Goal: Information Seeking & Learning: Learn about a topic

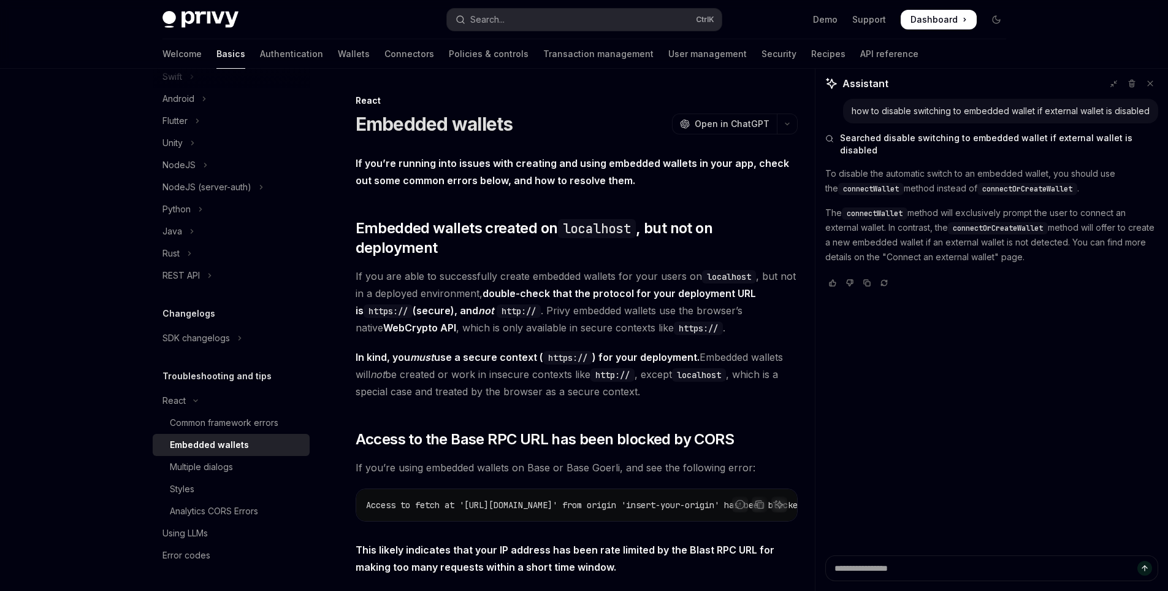
click at [941, 176] on p "To disable the automatic switch to an embedded wallet, you should use the conne…" at bounding box center [992, 180] width 333 height 29
click at [886, 209] on span "connectWallet" at bounding box center [875, 214] width 56 height 10
copy p "connectWallet"
click at [890, 558] on div "WE VALUE YOUR PRIVACY This site uses cookies and related technologies, as descr…" at bounding box center [558, 490] width 780 height 151
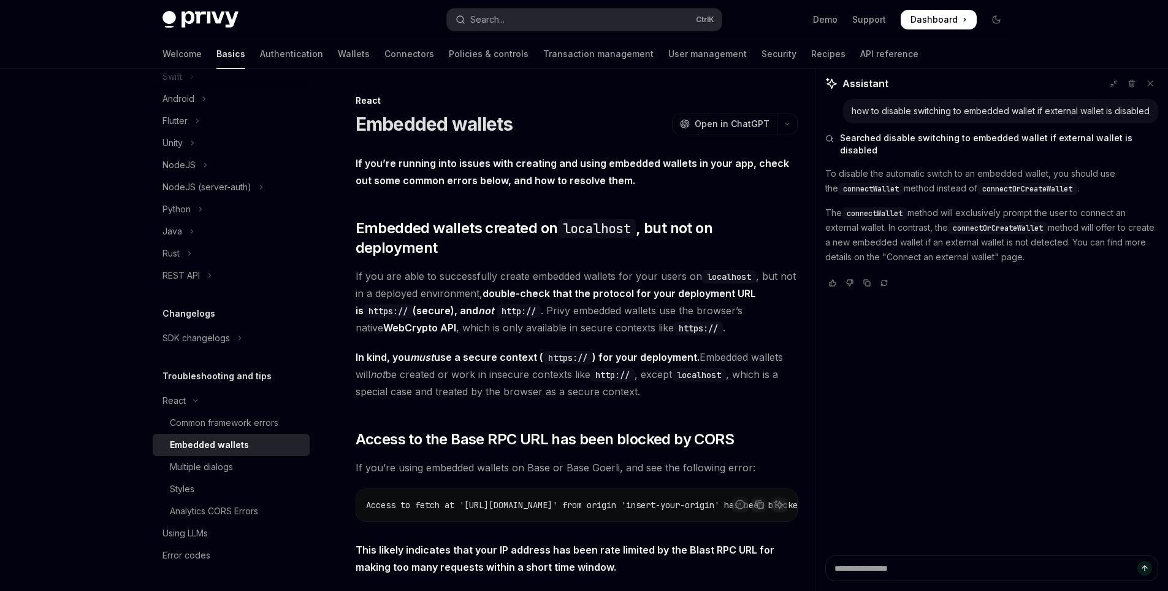
scroll to position [296, 0]
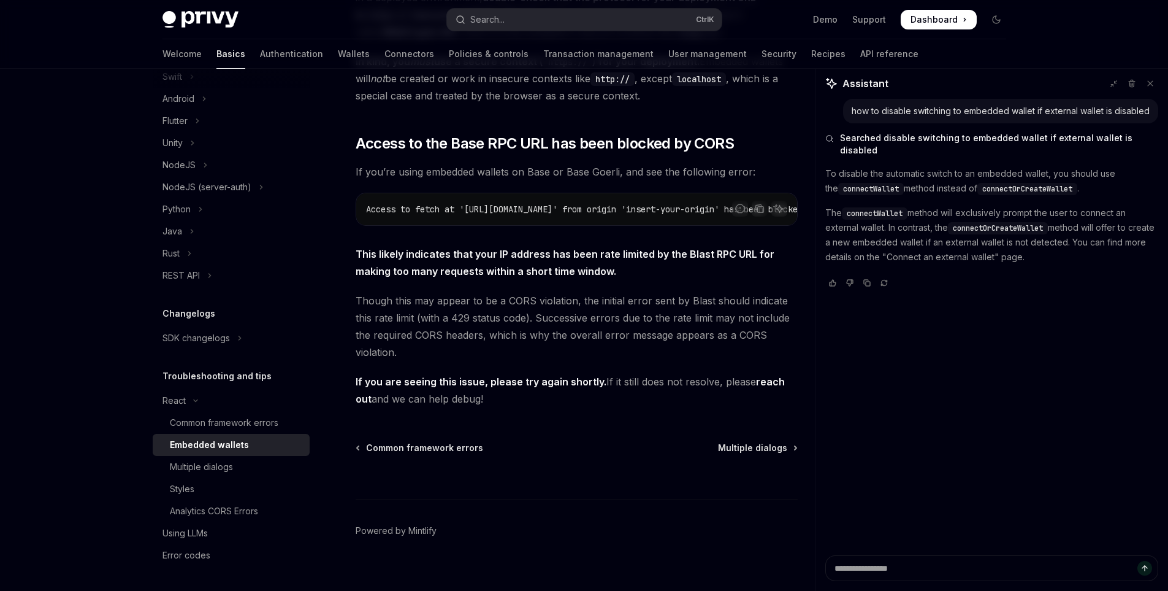
click at [903, 562] on div "WE VALUE YOUR PRIVACY This site uses cookies and related technologies, as descr…" at bounding box center [558, 490] width 780 height 151
click at [863, 566] on div "WE VALUE YOUR PRIVACY This site uses cookies and related technologies, as descr…" at bounding box center [558, 490] width 780 height 151
click at [859, 564] on div "WE VALUE YOUR PRIVACY This site uses cookies and related technologies, as descr…" at bounding box center [558, 490] width 780 height 151
click at [869, 569] on div "Privacy Policy Tracker Details" at bounding box center [590, 578] width 1156 height 21
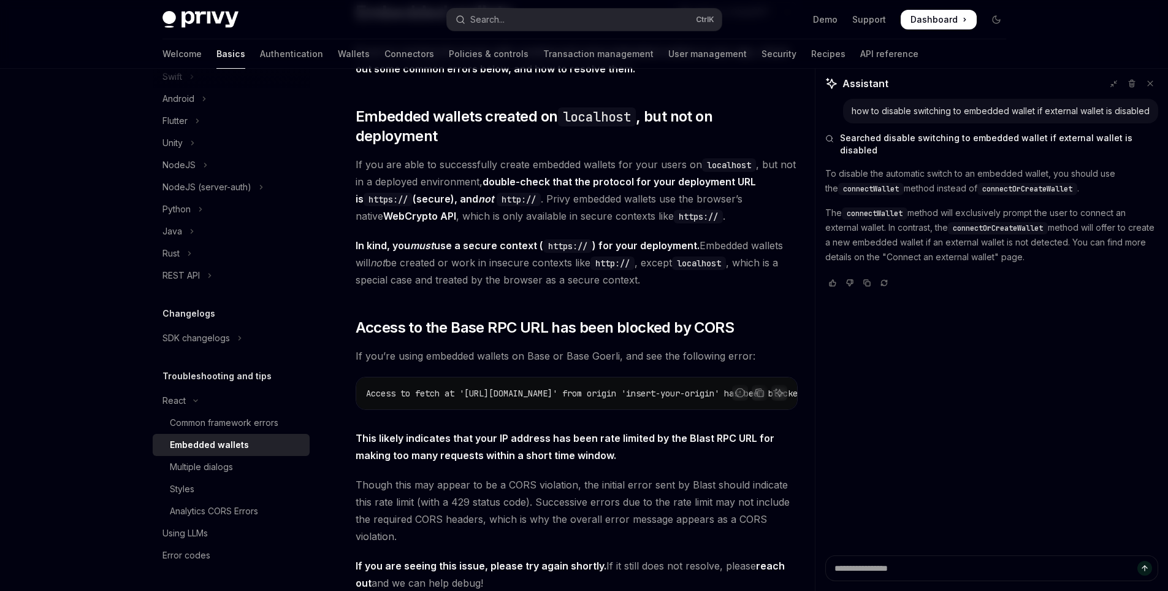
scroll to position [50, 0]
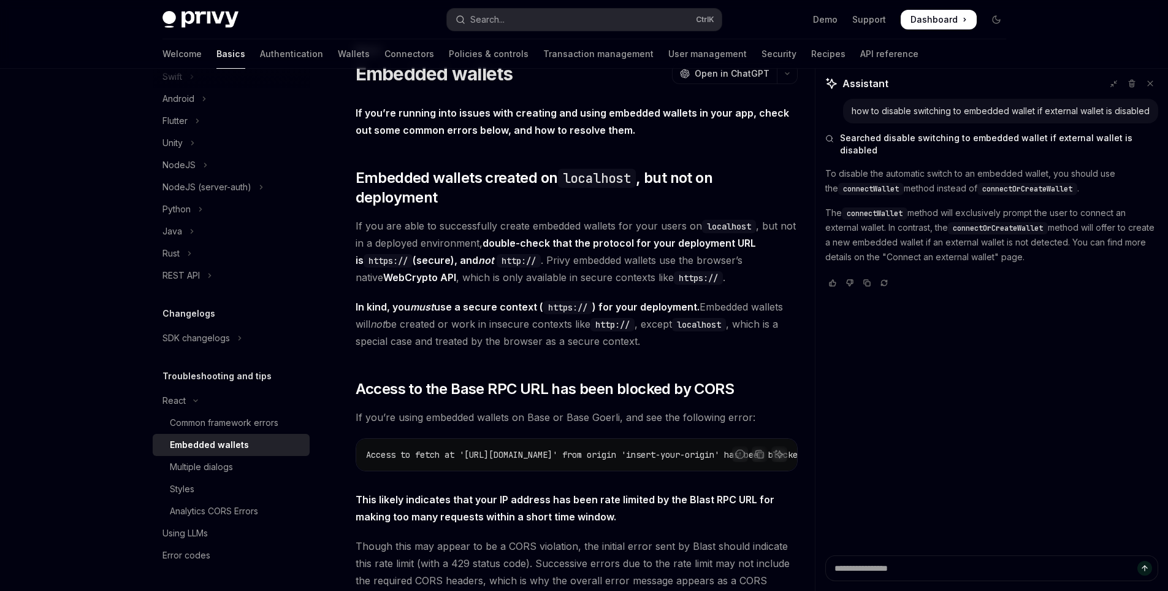
click at [875, 576] on div "Privacy Policy Tracker Details" at bounding box center [590, 578] width 1156 height 21
click at [984, 352] on div "how to disable switching to embedded wallet if external wallet is disabled Sear…" at bounding box center [992, 327] width 353 height 456
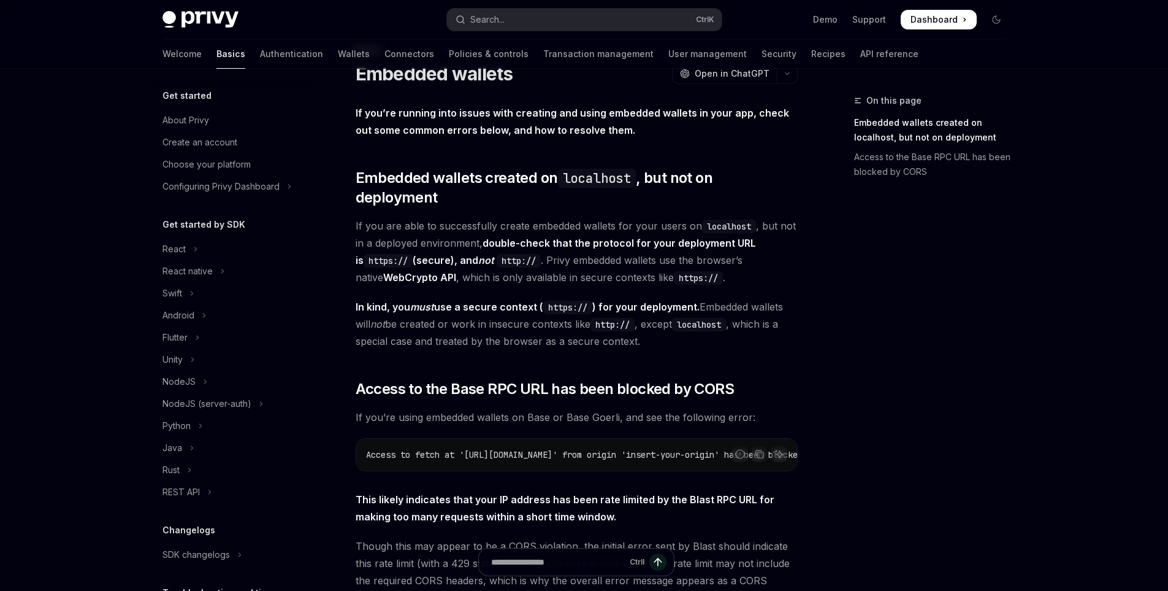
scroll to position [217, 0]
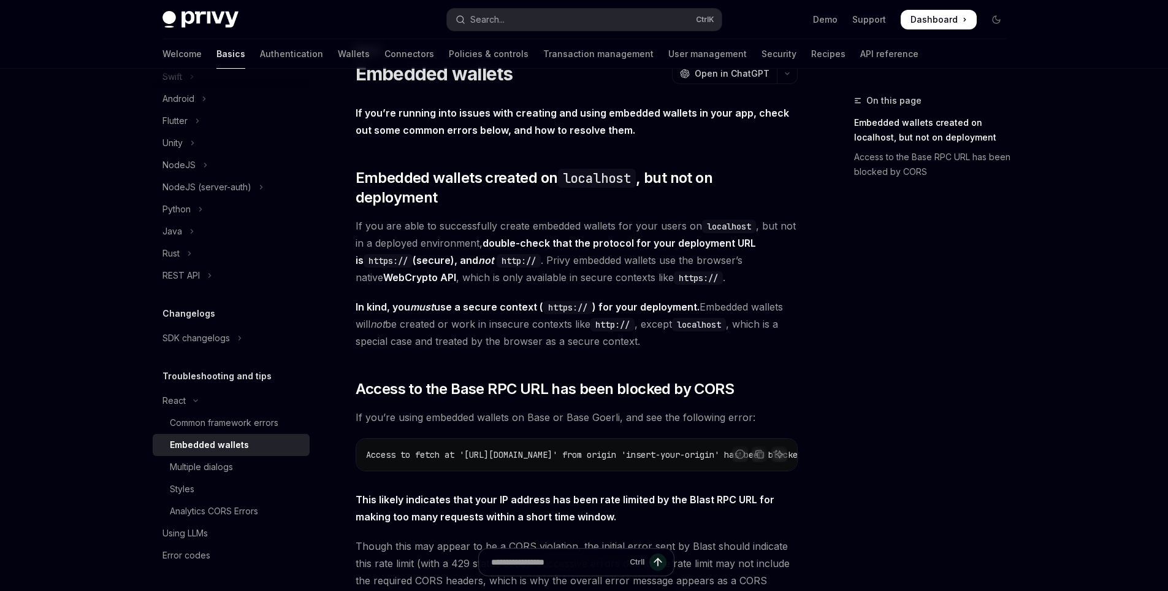
type textarea "*"
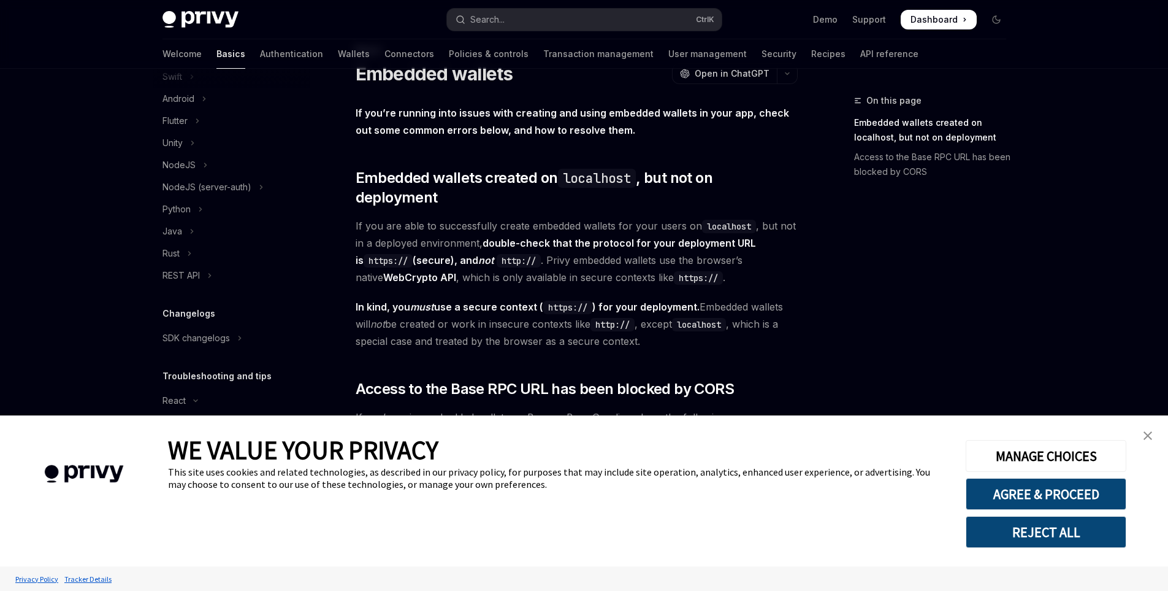
drag, startPoint x: 1149, startPoint y: 435, endPoint x: 748, endPoint y: 205, distance: 461.9
click at [1148, 434] on img "close banner" at bounding box center [1148, 435] width 9 height 9
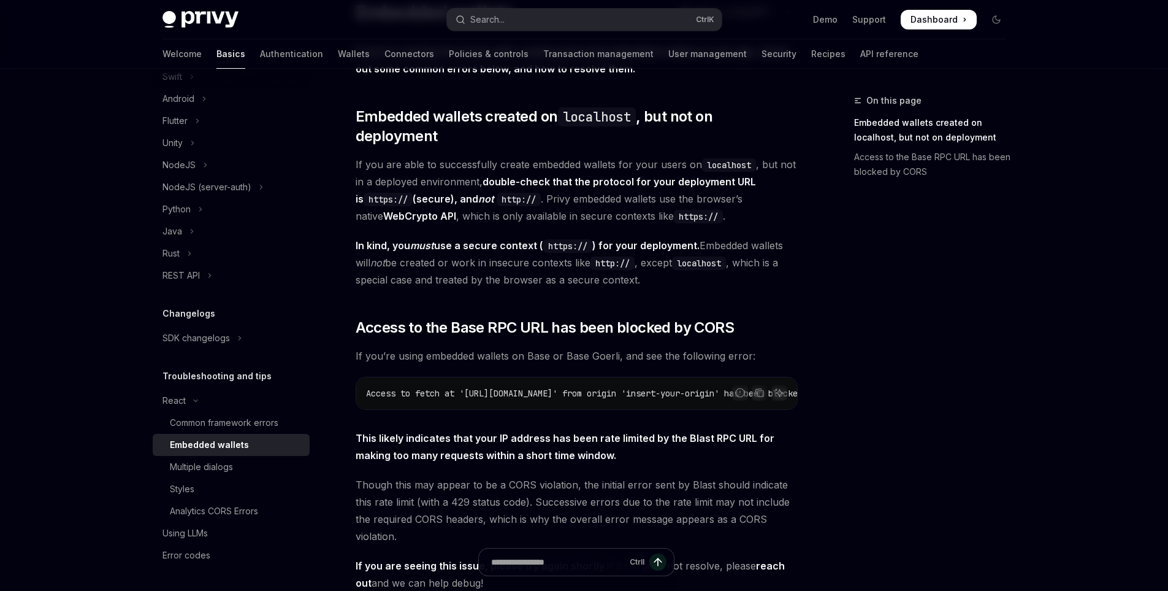
scroll to position [0, 0]
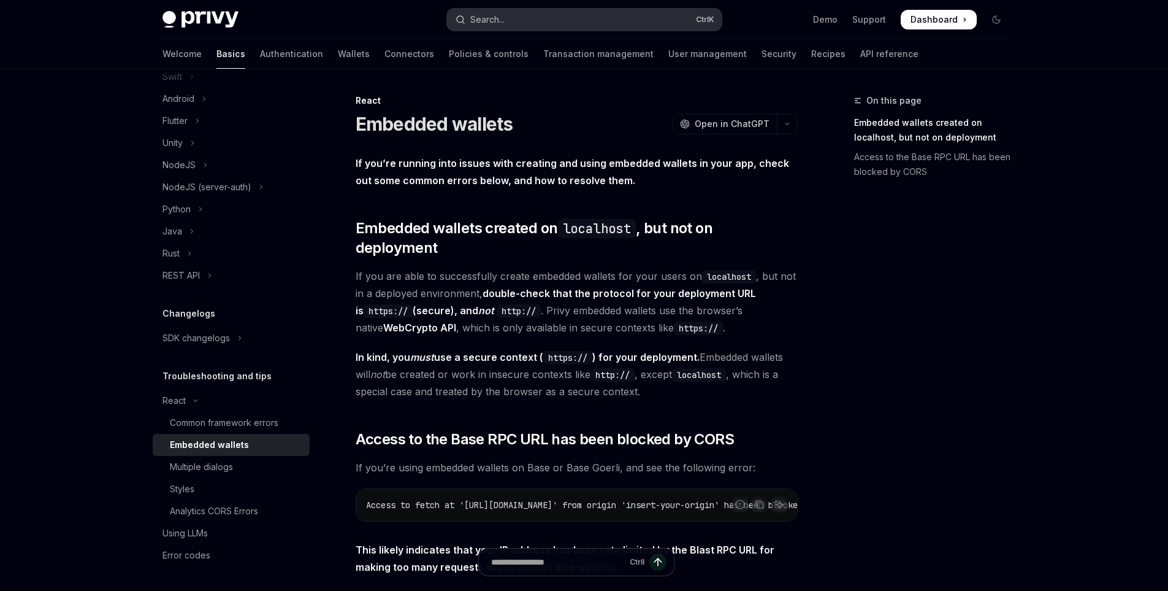
click at [501, 26] on div "Search..." at bounding box center [487, 19] width 34 height 15
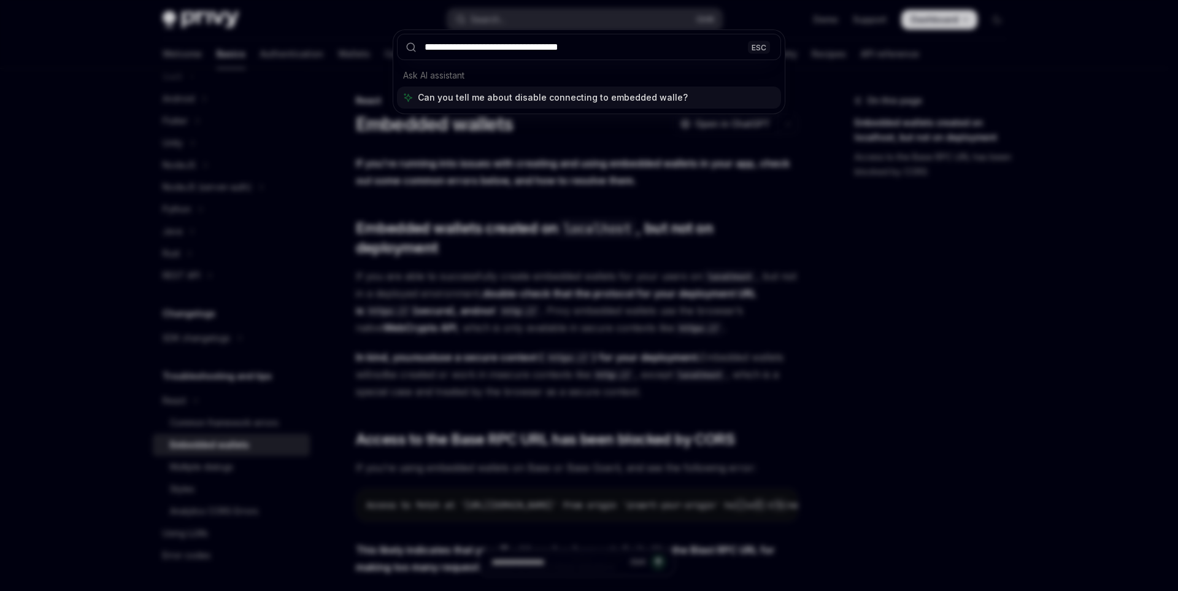
type input "**********"
type textarea "*"
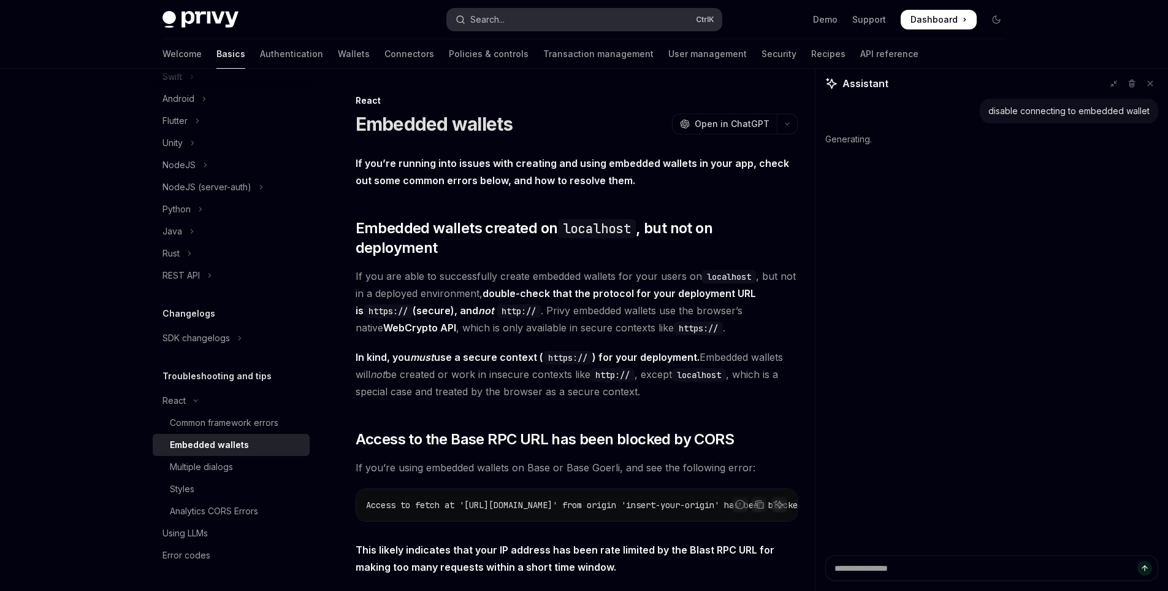
click at [578, 18] on button "Search... Ctrl K" at bounding box center [584, 20] width 275 height 22
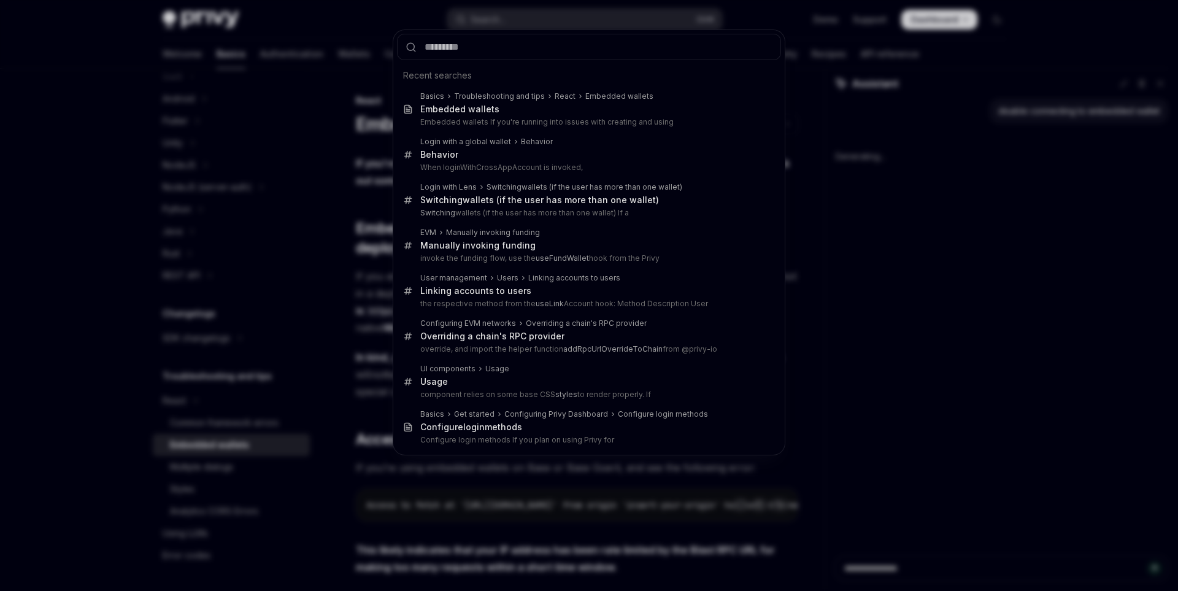
click at [1011, 212] on div "Recent searches Basics Troubleshooting and tips React Embedded wallets Embedded…" at bounding box center [589, 295] width 1178 height 591
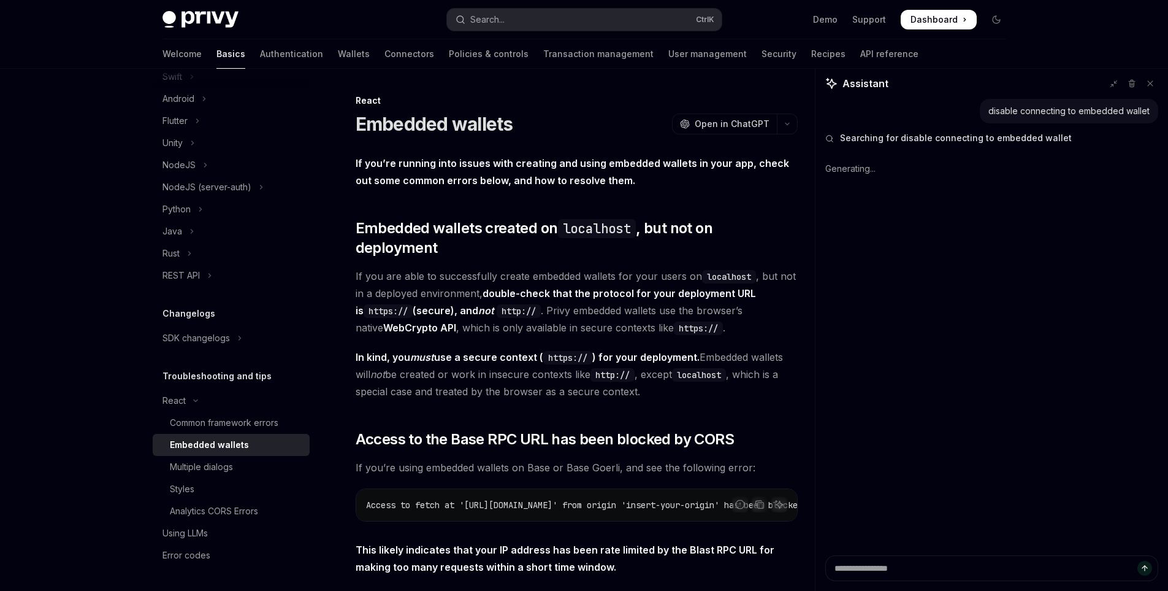
scroll to position [184, 0]
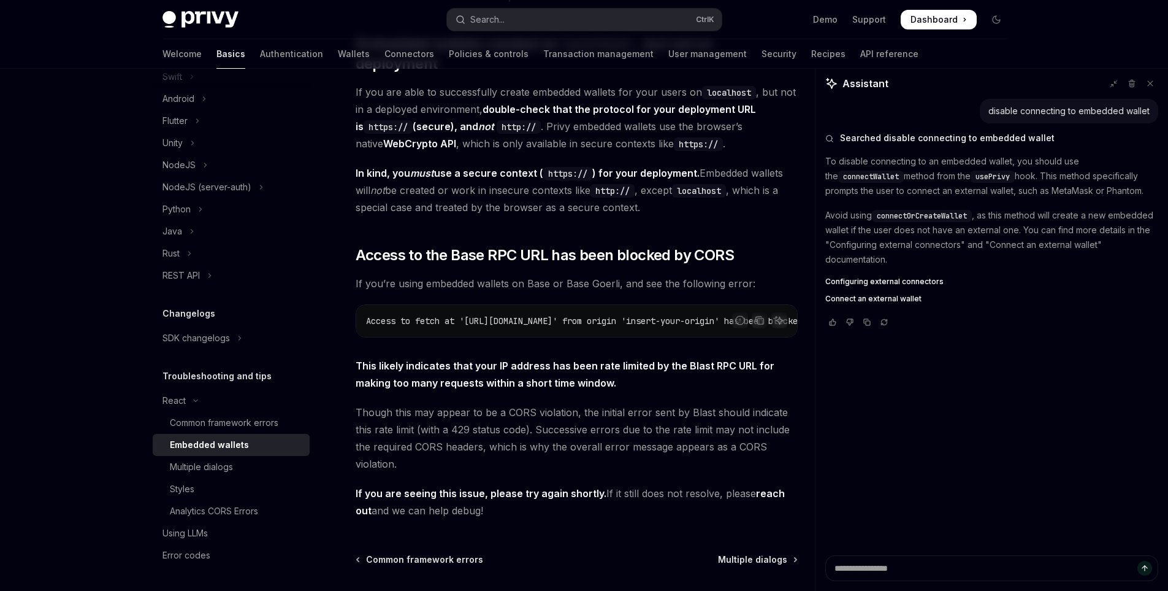
type textarea "*"
click at [683, 334] on div "If you’re running into issues with creating and using embedded wallets in your …" at bounding box center [577, 245] width 442 height 548
click at [857, 569] on div "Privacy Policy Tracker Details" at bounding box center [590, 578] width 1156 height 21
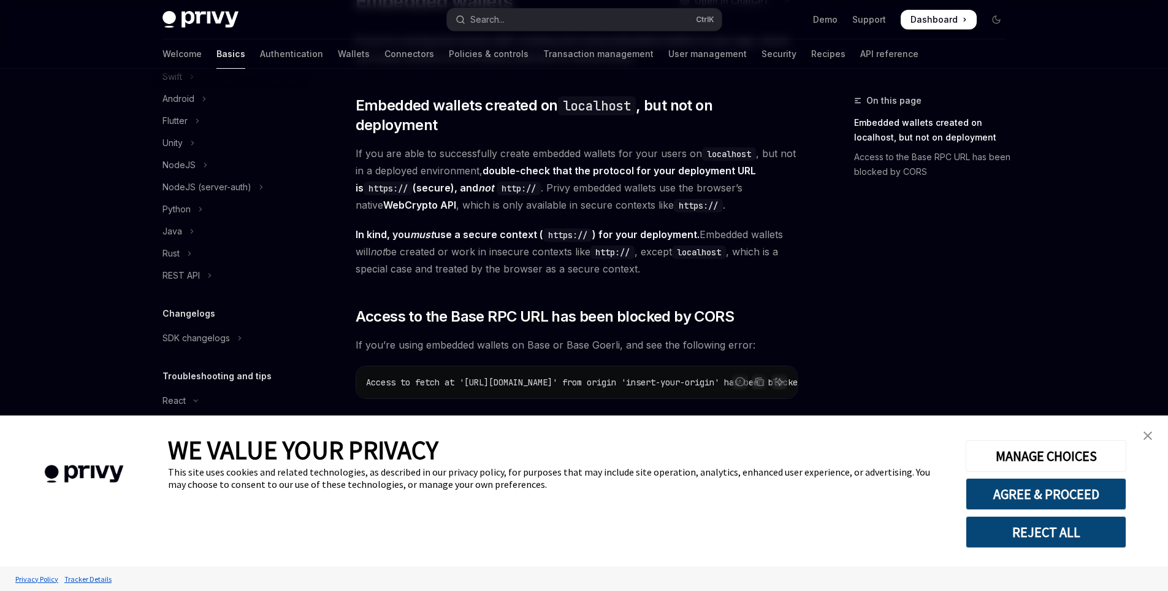
scroll to position [296, 0]
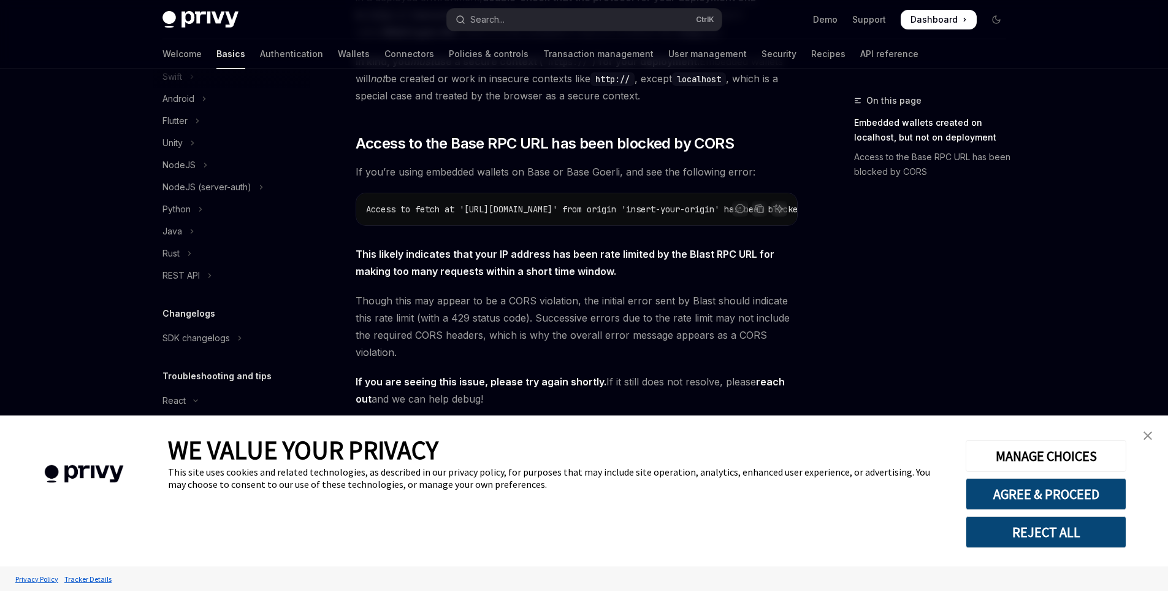
click at [1147, 432] on img "close banner" at bounding box center [1148, 435] width 9 height 9
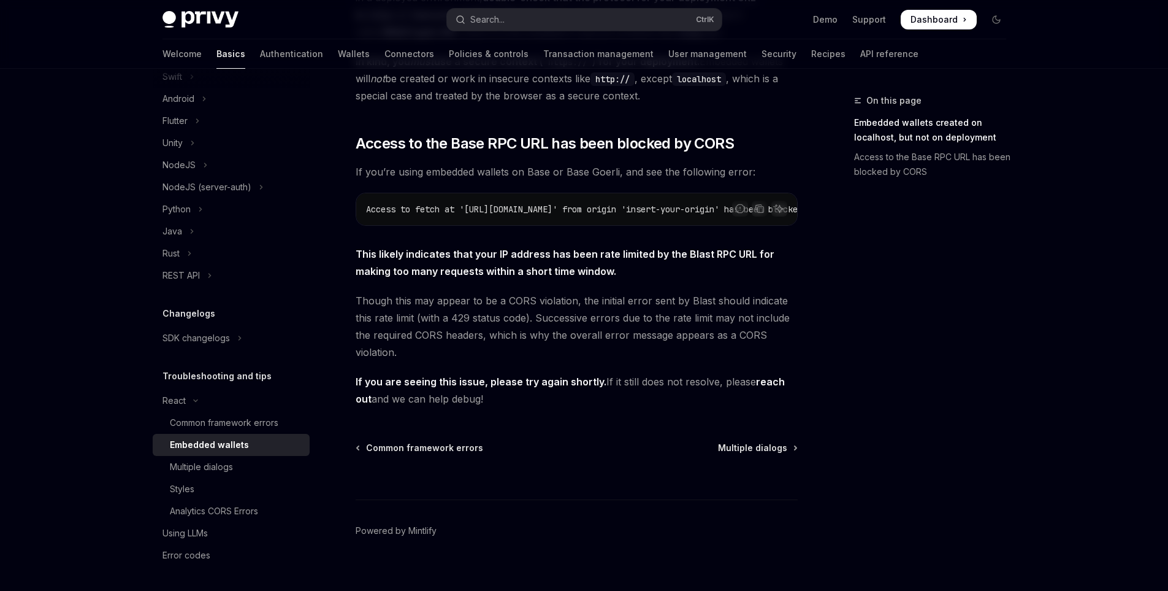
click at [204, 471] on div "This site uses cookies and related technologies, as described in our privacy po…" at bounding box center [558, 478] width 780 height 25
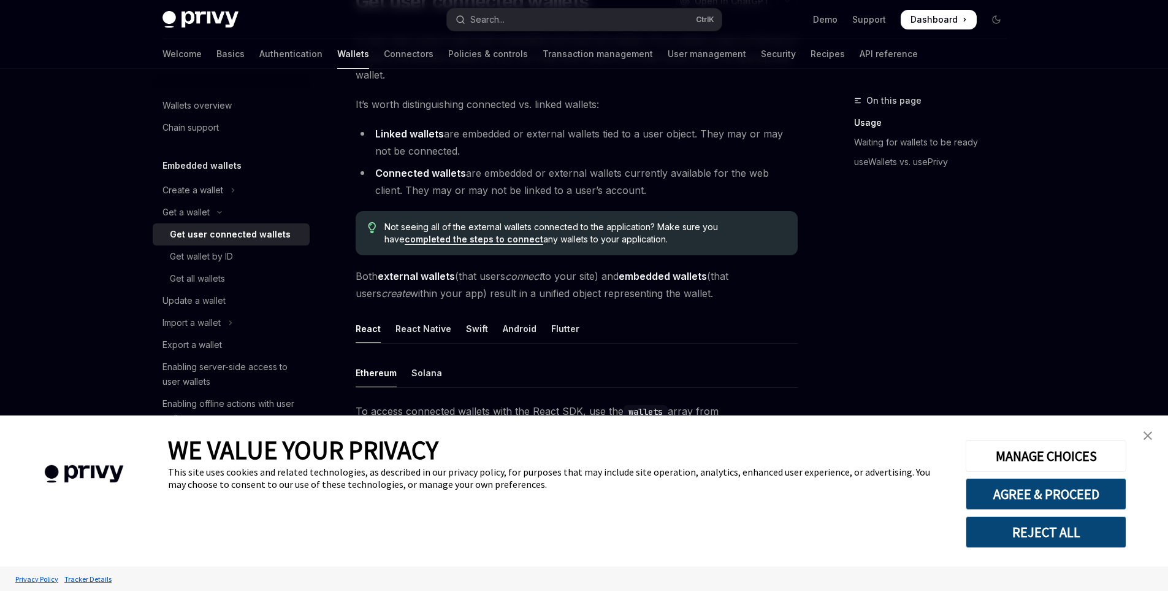
drag, startPoint x: 1146, startPoint y: 440, endPoint x: 783, endPoint y: 420, distance: 363.1
click at [1145, 440] on link "close banner" at bounding box center [1148, 435] width 25 height 25
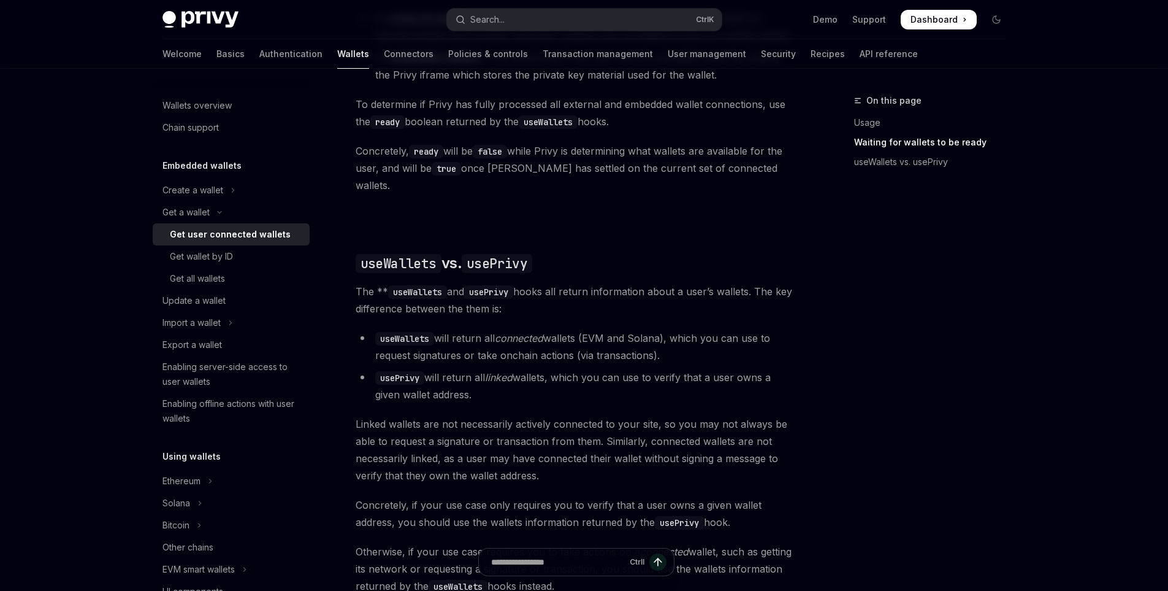
scroll to position [1048, 0]
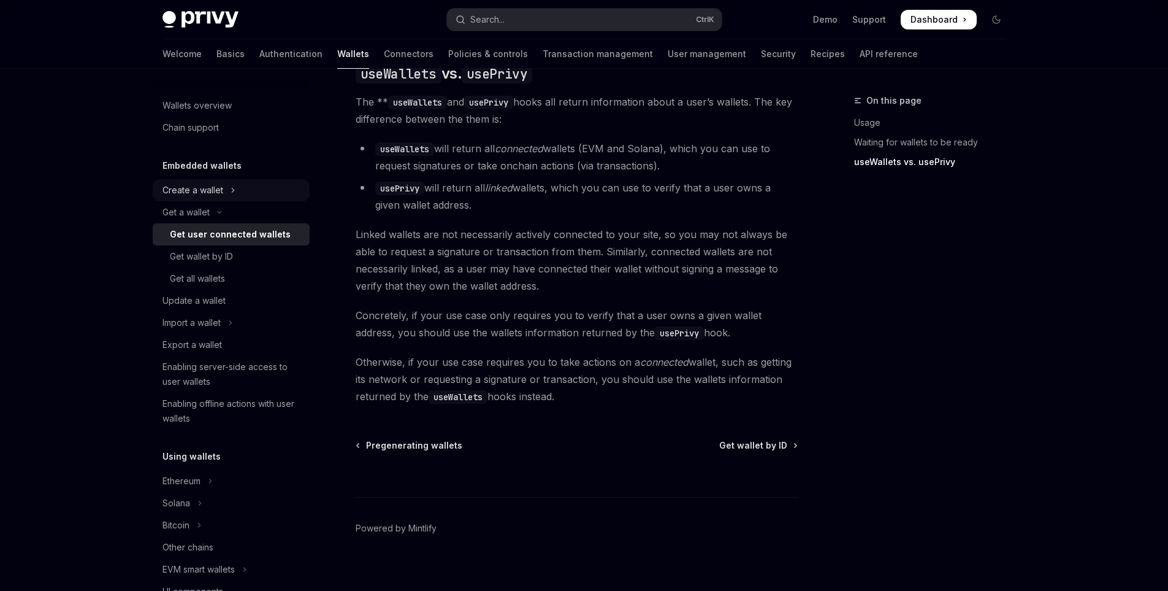
click at [227, 194] on button "Create a wallet" at bounding box center [231, 190] width 157 height 22
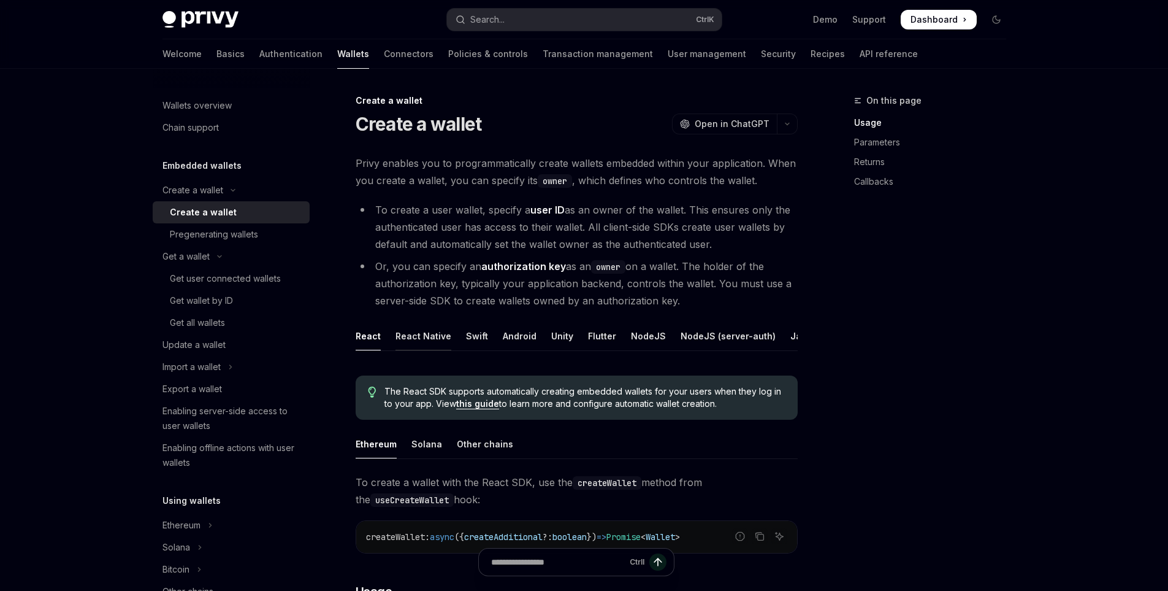
scroll to position [123, 0]
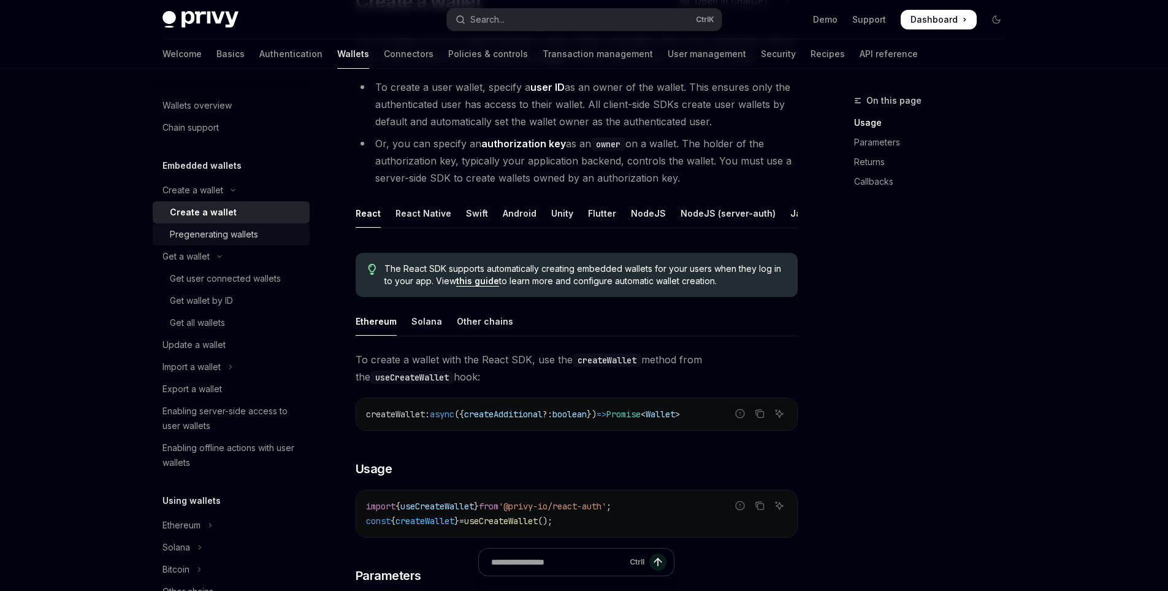
click at [255, 233] on div "Pregenerating wallets" at bounding box center [214, 234] width 88 height 15
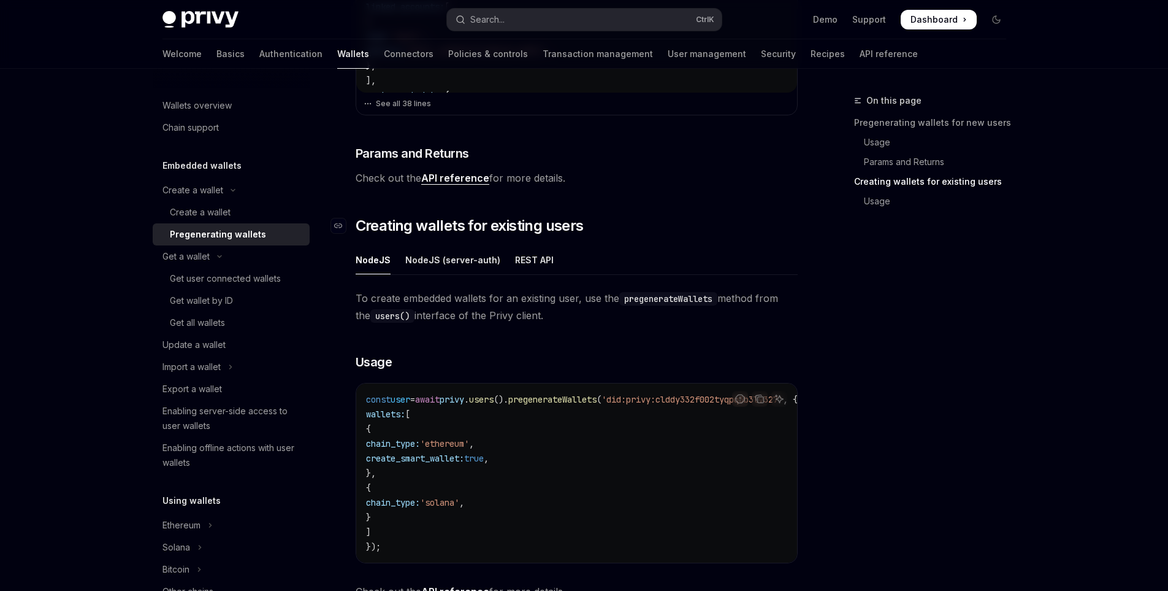
scroll to position [613, 0]
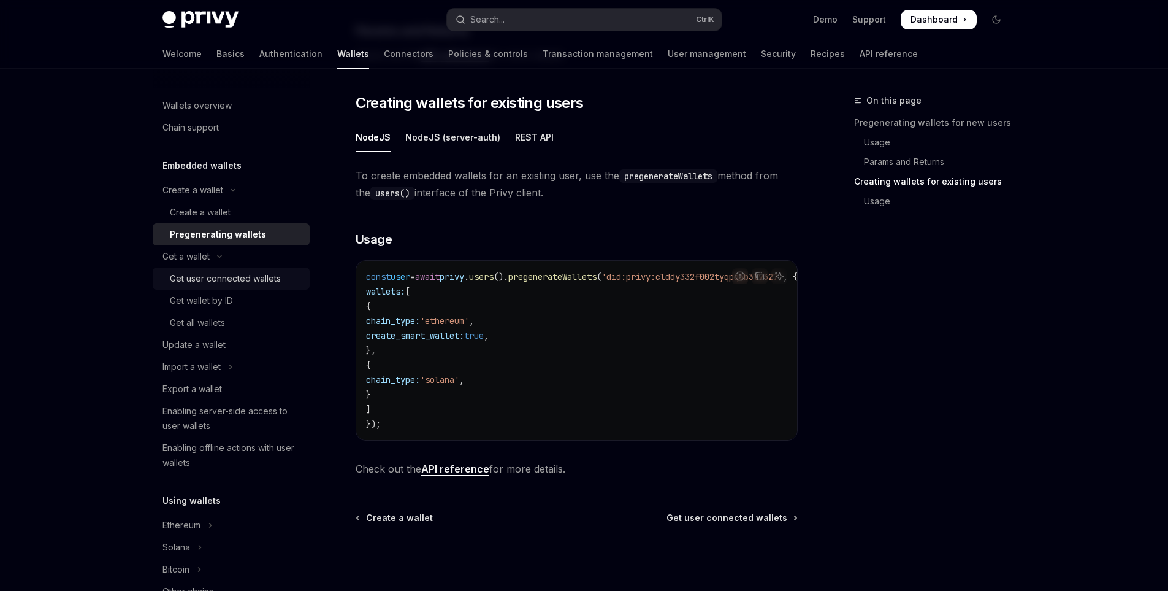
click at [218, 277] on div "Get user connected wallets" at bounding box center [225, 278] width 111 height 15
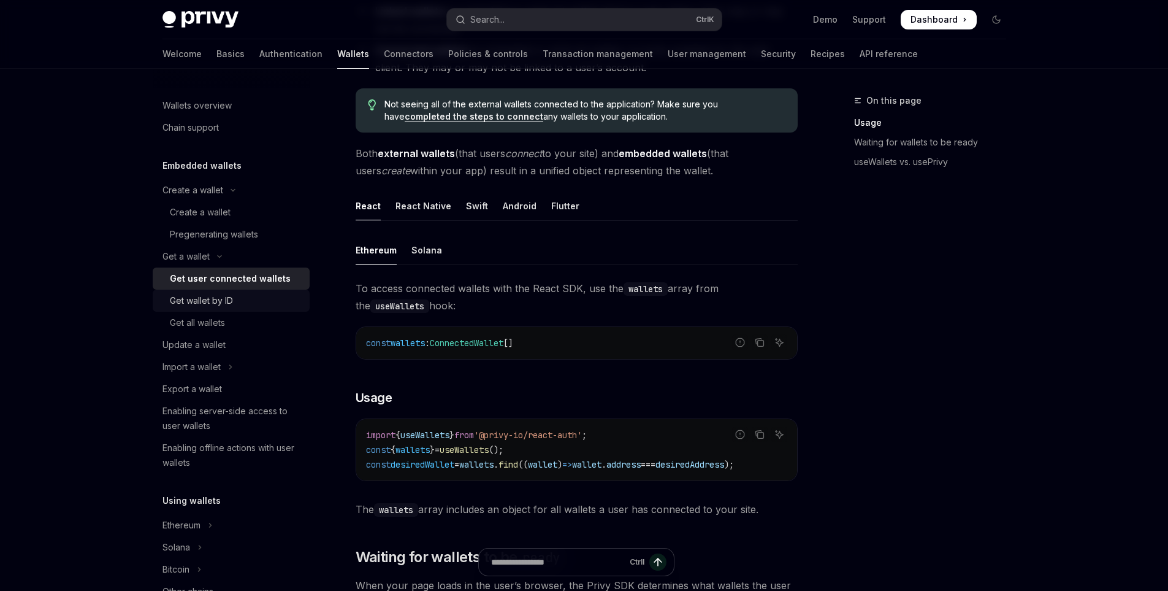
click at [199, 299] on div "Get wallet by ID" at bounding box center [201, 300] width 63 height 15
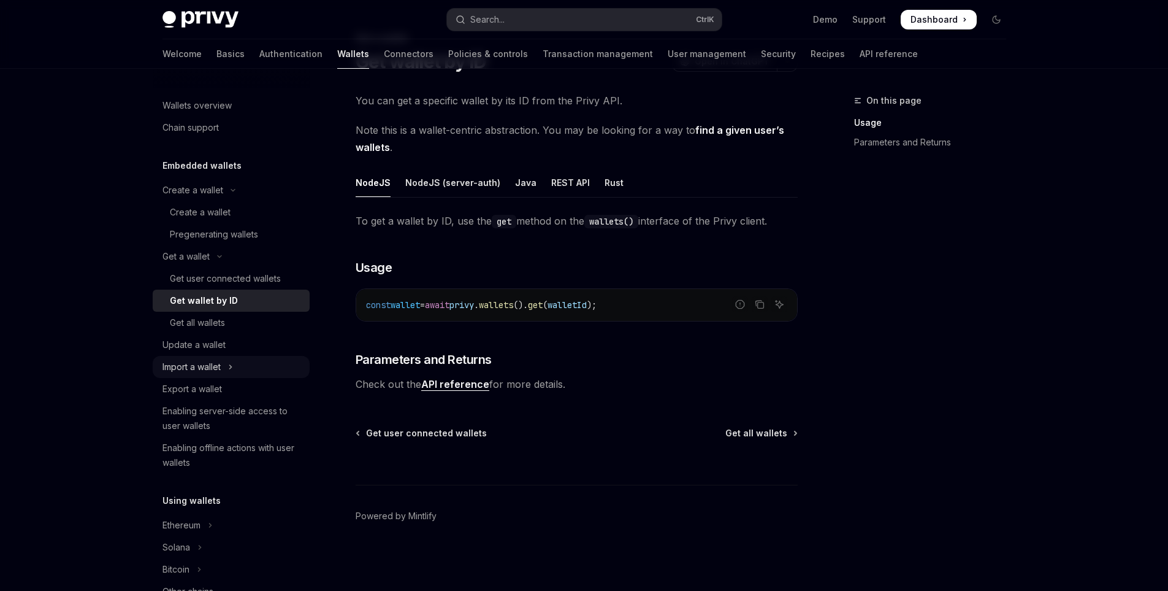
scroll to position [184, 0]
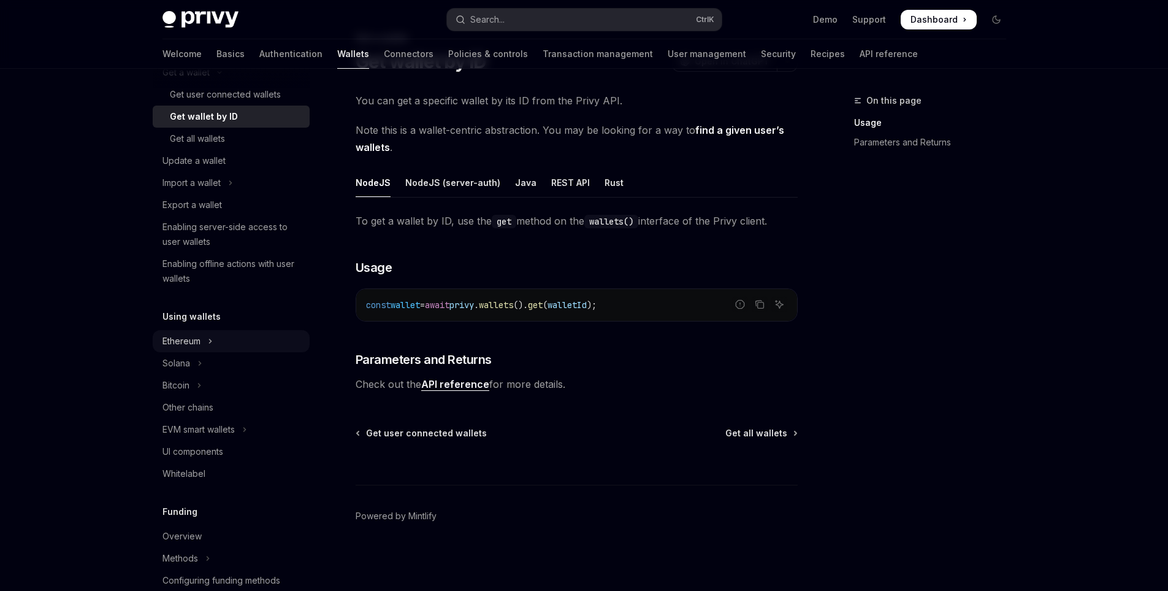
click at [209, 340] on icon "Toggle Ethereum section" at bounding box center [210, 341] width 5 height 15
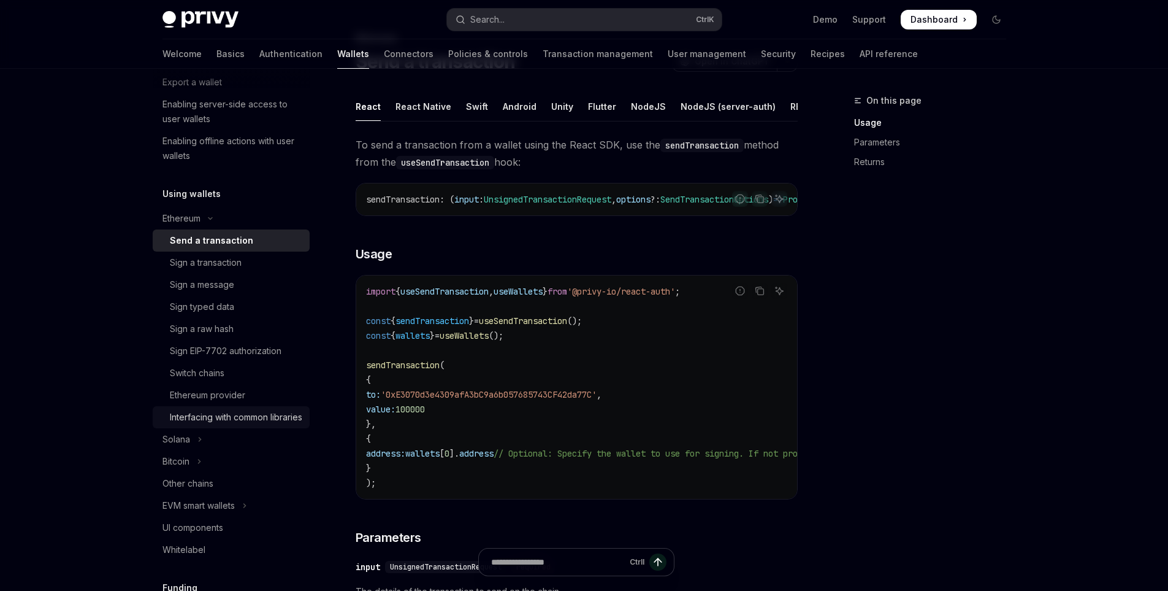
scroll to position [368, 0]
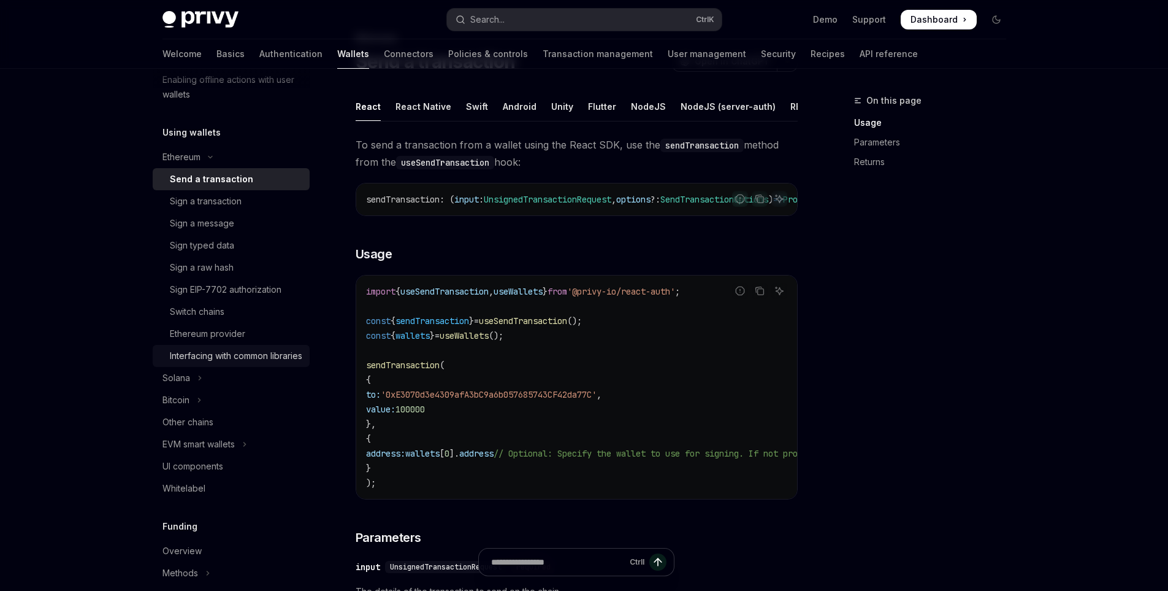
click at [226, 356] on div "Interfacing with common libraries" at bounding box center [236, 355] width 132 height 15
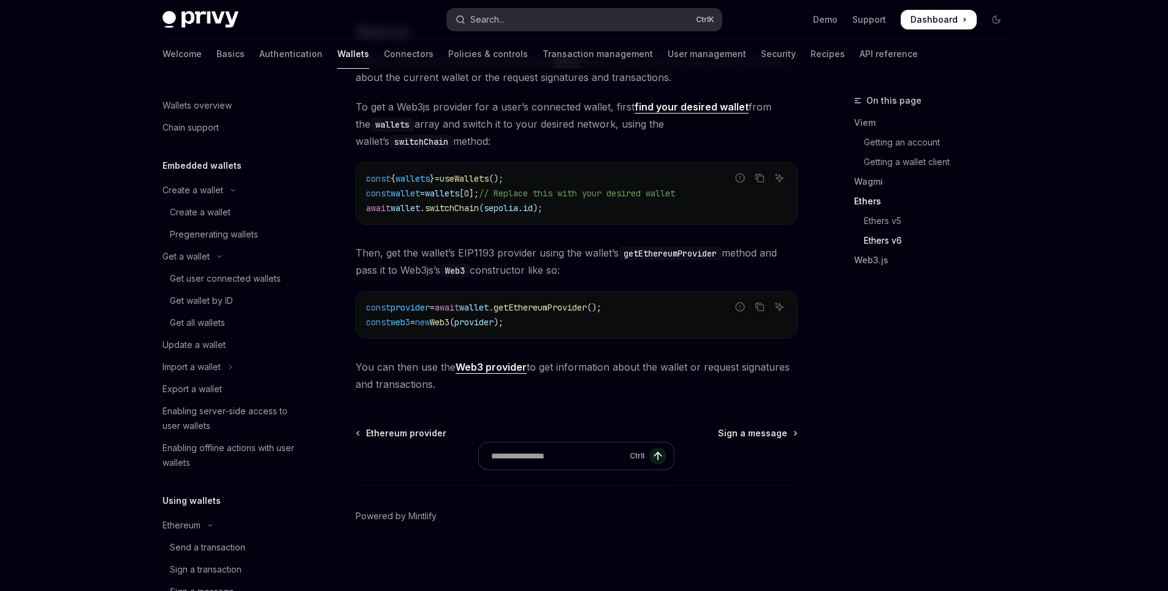
scroll to position [1345, 0]
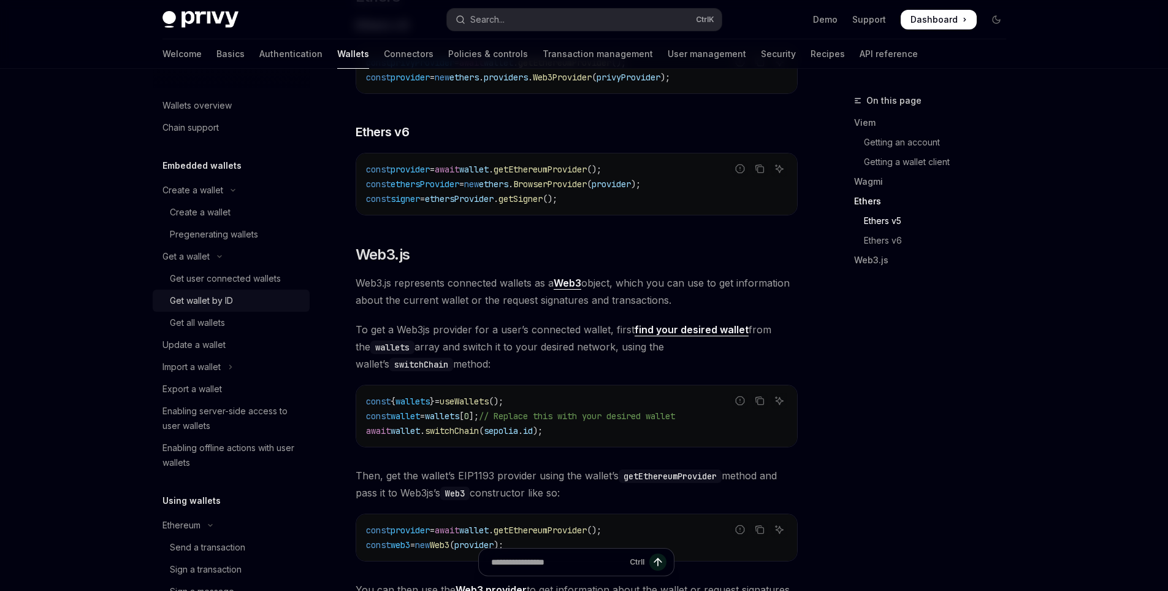
click at [221, 301] on div "Get wallet by ID" at bounding box center [201, 300] width 63 height 15
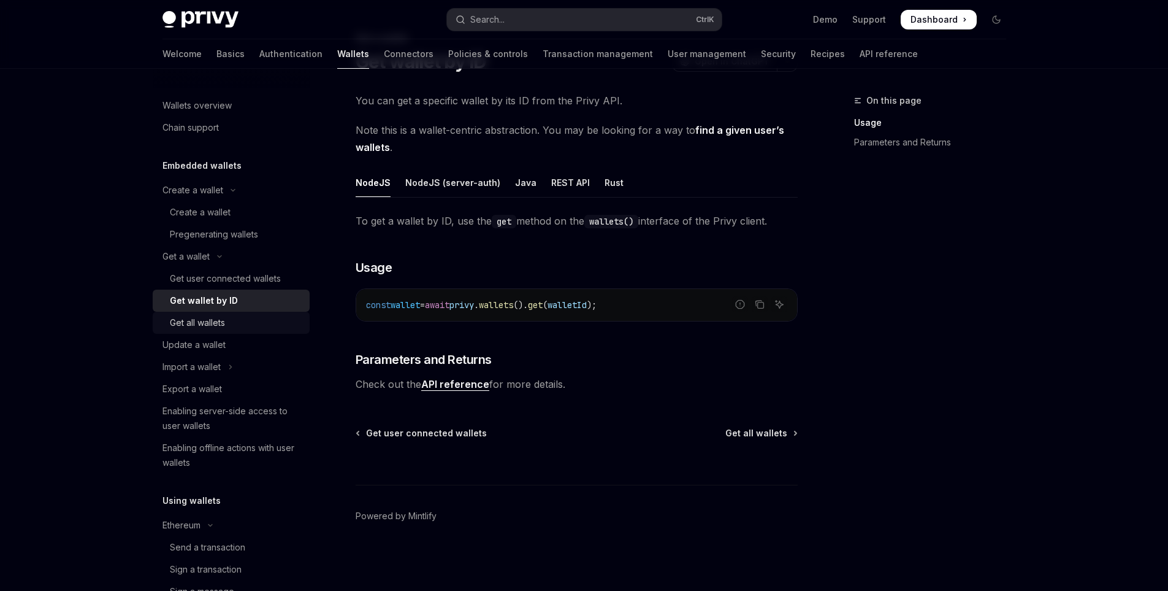
scroll to position [61, 0]
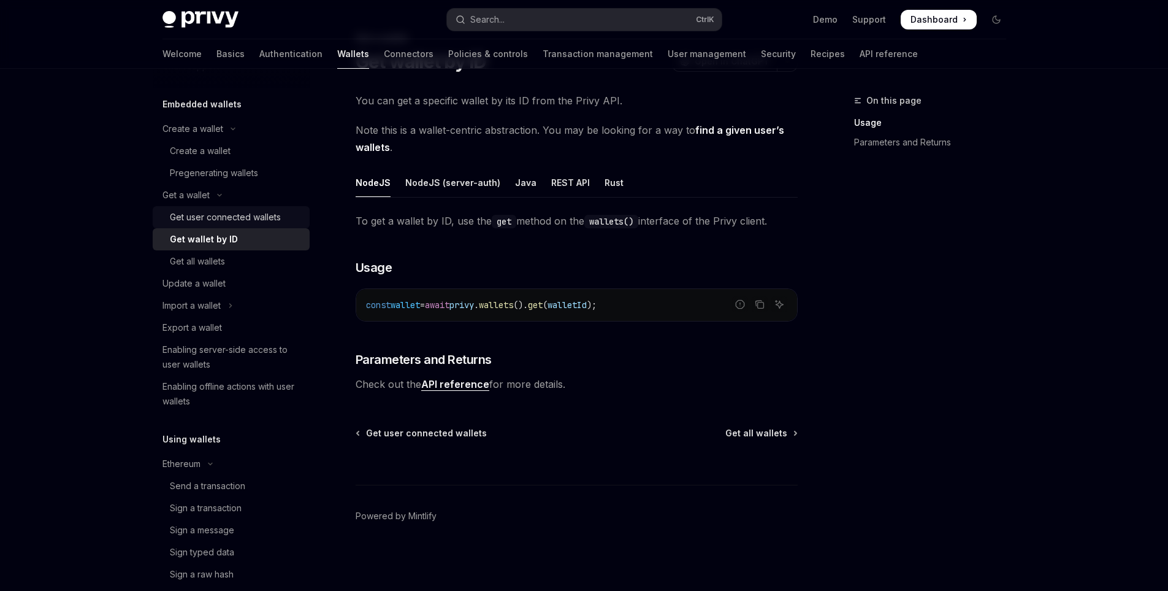
click at [219, 221] on div "Get user connected wallets" at bounding box center [225, 217] width 111 height 15
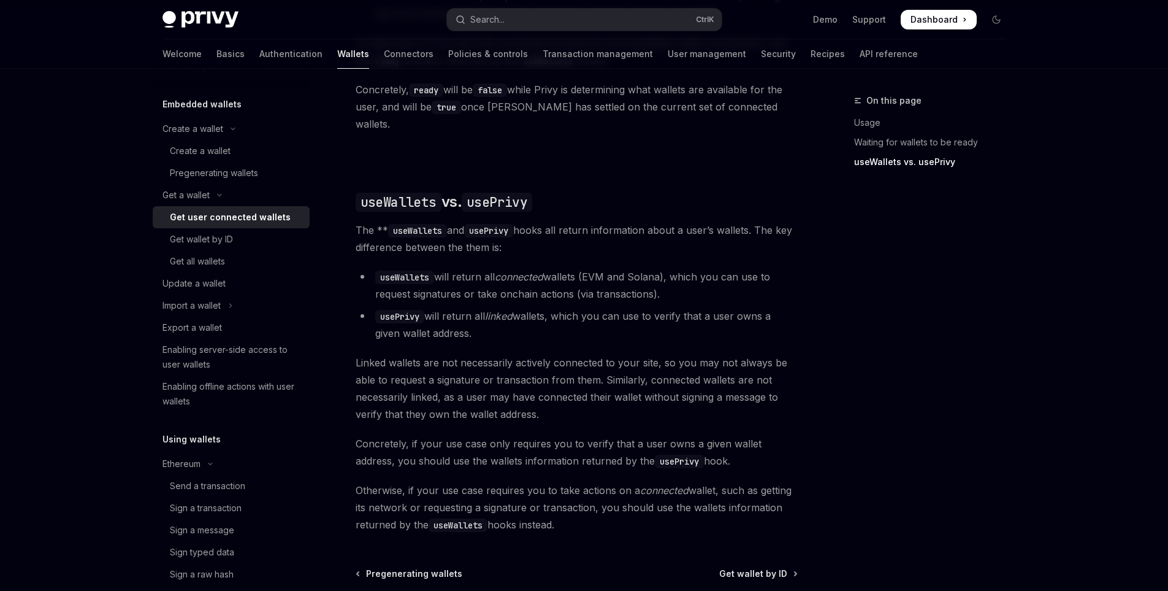
scroll to position [1048, 0]
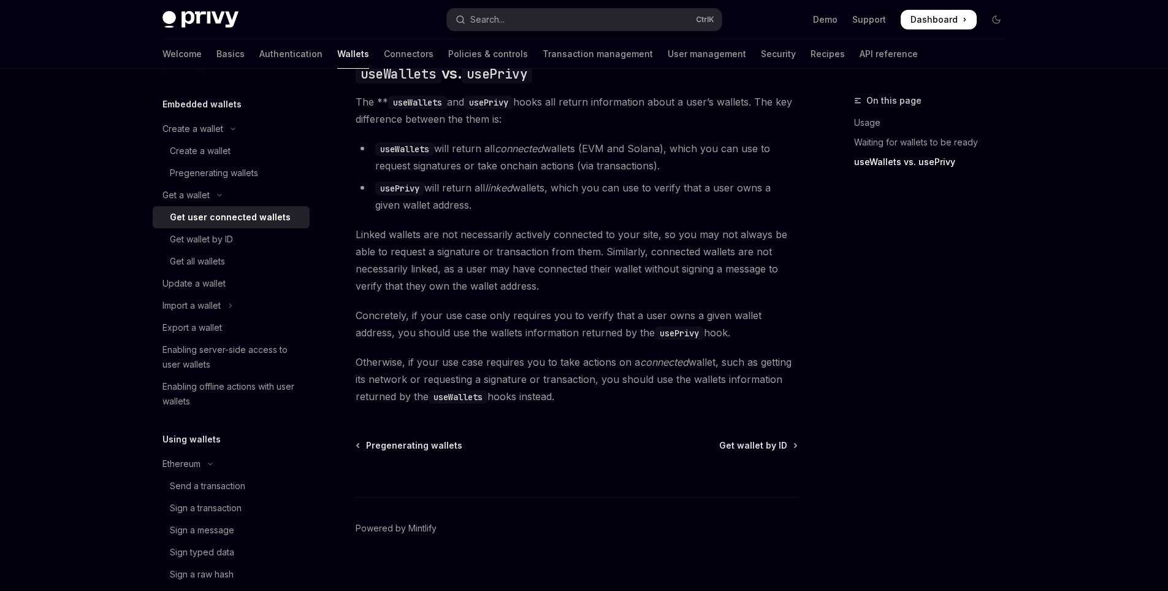
click at [755, 435] on div "WE VALUE YOUR PRIVACY" at bounding box center [558, 450] width 780 height 32
click at [213, 283] on div "Update a wallet" at bounding box center [194, 283] width 63 height 15
type textarea "*"
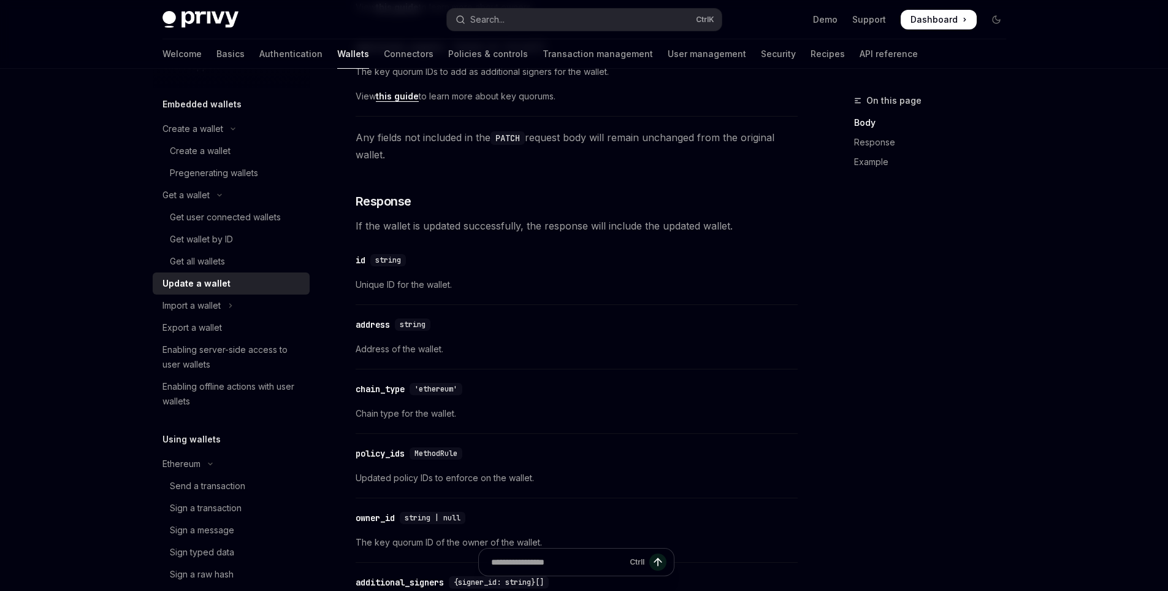
scroll to position [981, 0]
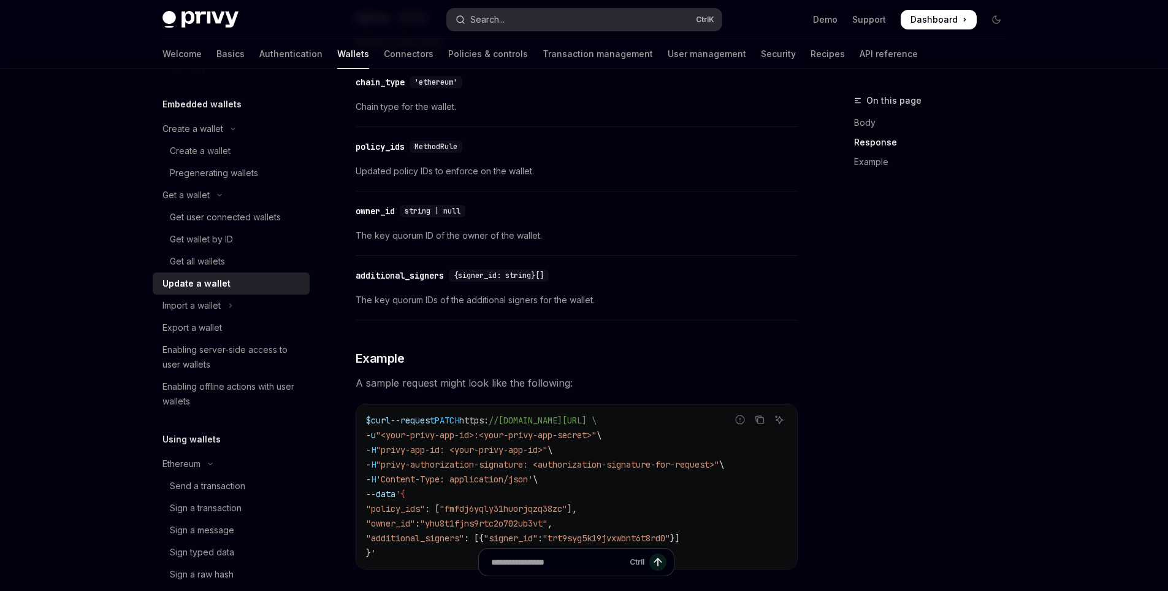
click at [497, 20] on div "Search..." at bounding box center [487, 19] width 34 height 15
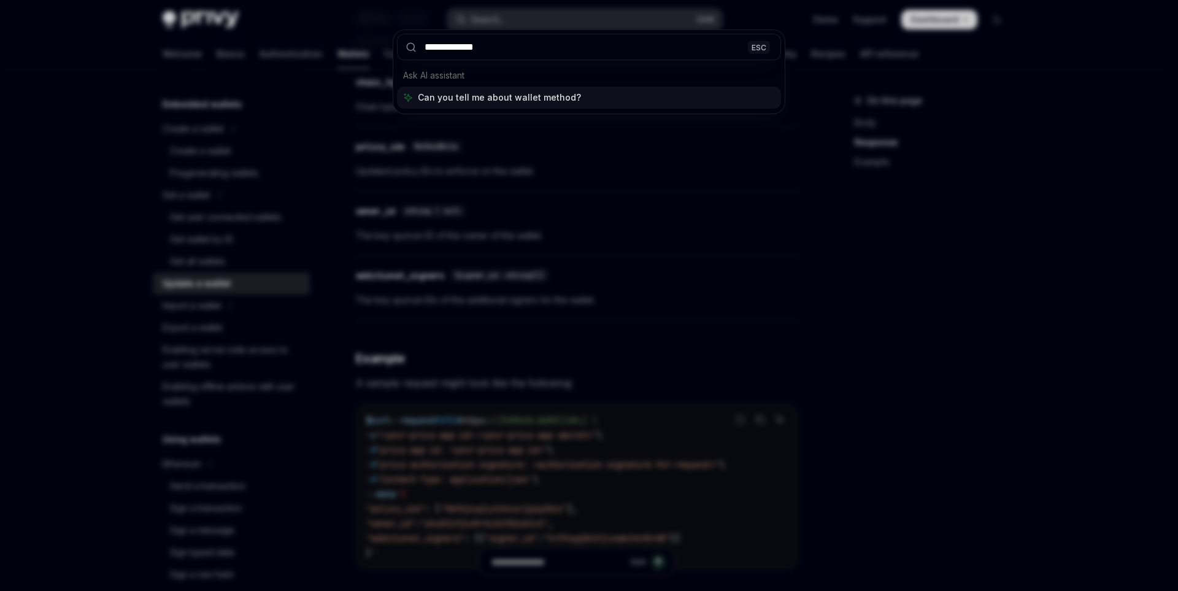
type input "**********"
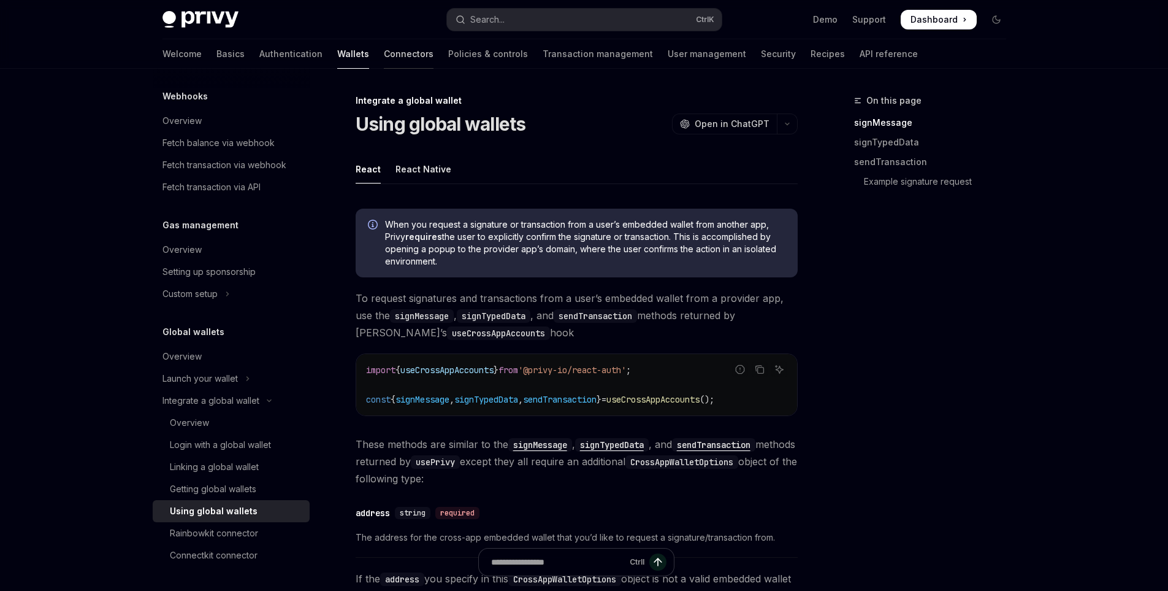
click at [384, 52] on link "Connectors" at bounding box center [409, 53] width 50 height 29
type textarea "*"
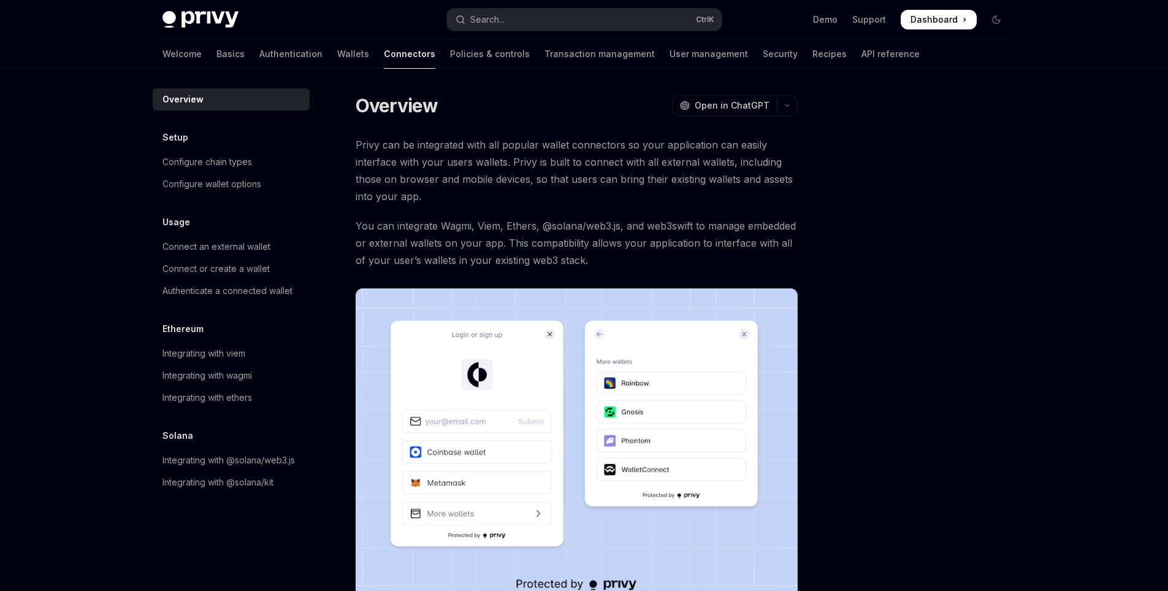
scroll to position [212, 0]
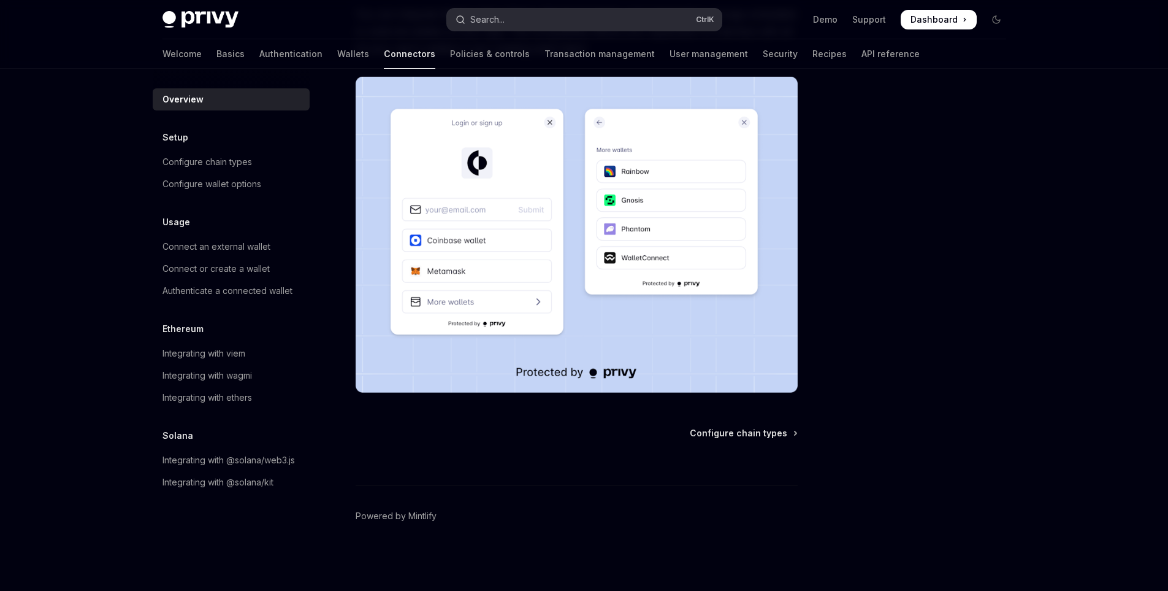
click at [560, 21] on button "Search... Ctrl K" at bounding box center [584, 20] width 275 height 22
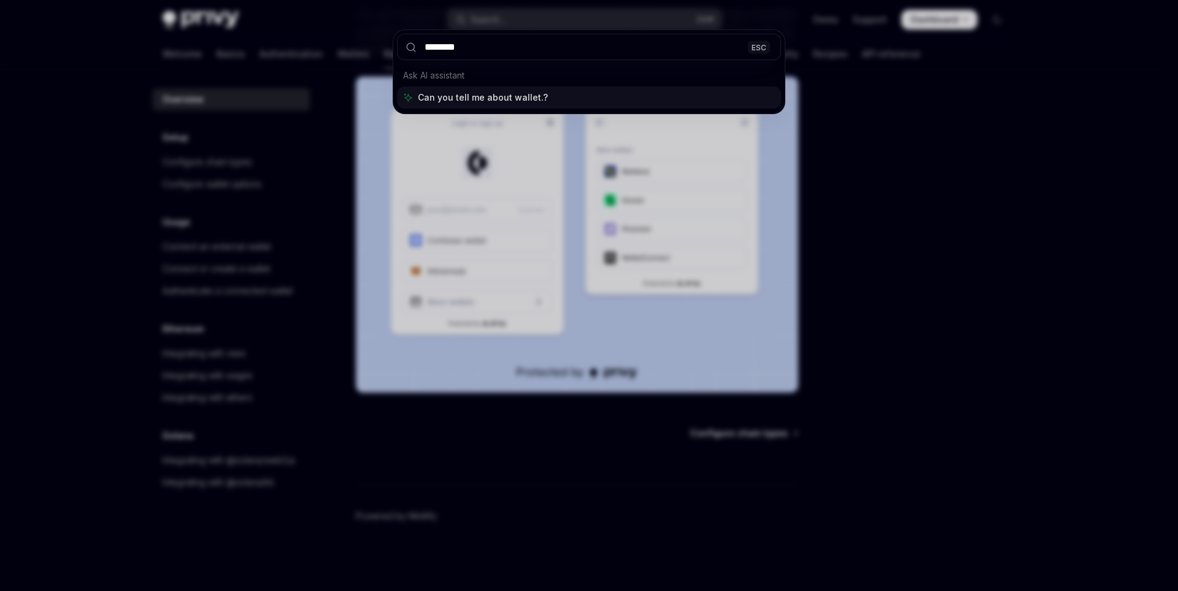
type input "*********"
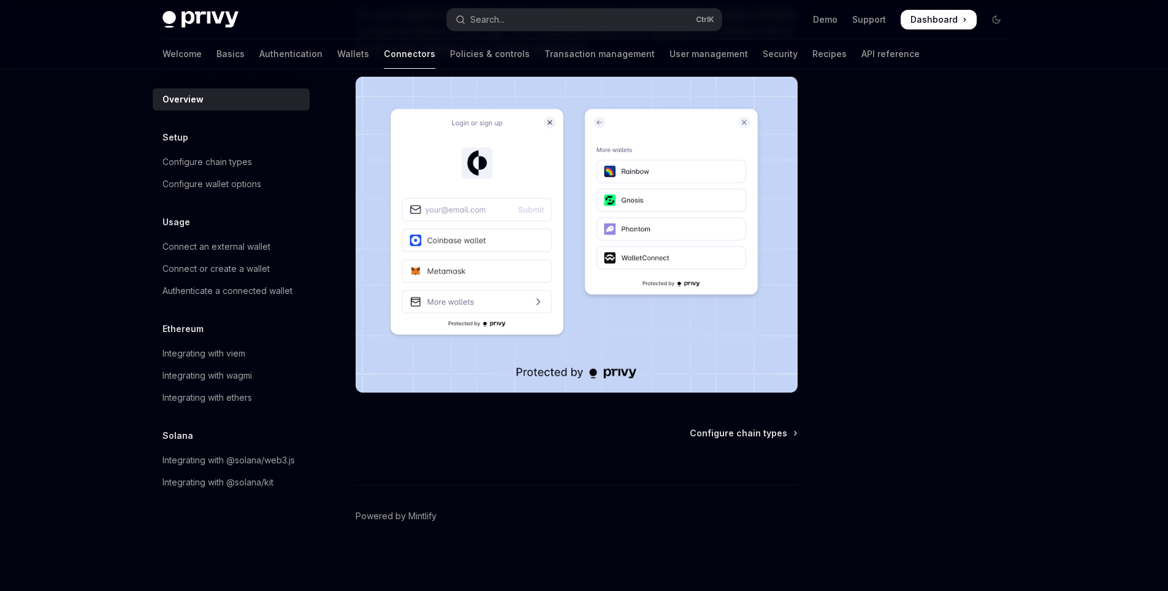
type textarea "*"
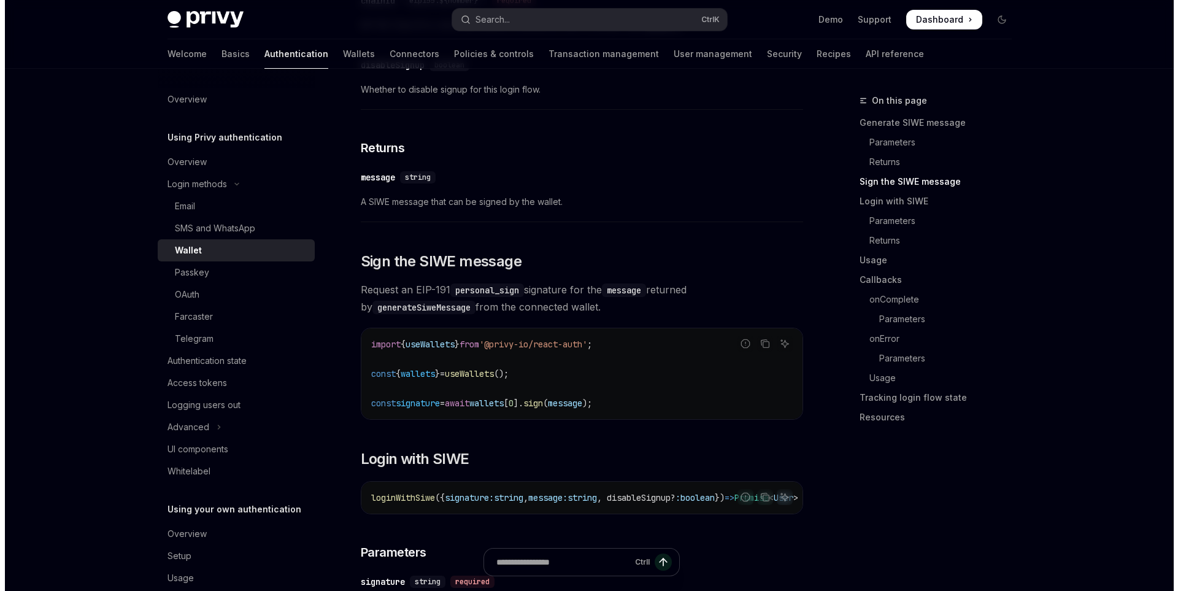
scroll to position [866, 0]
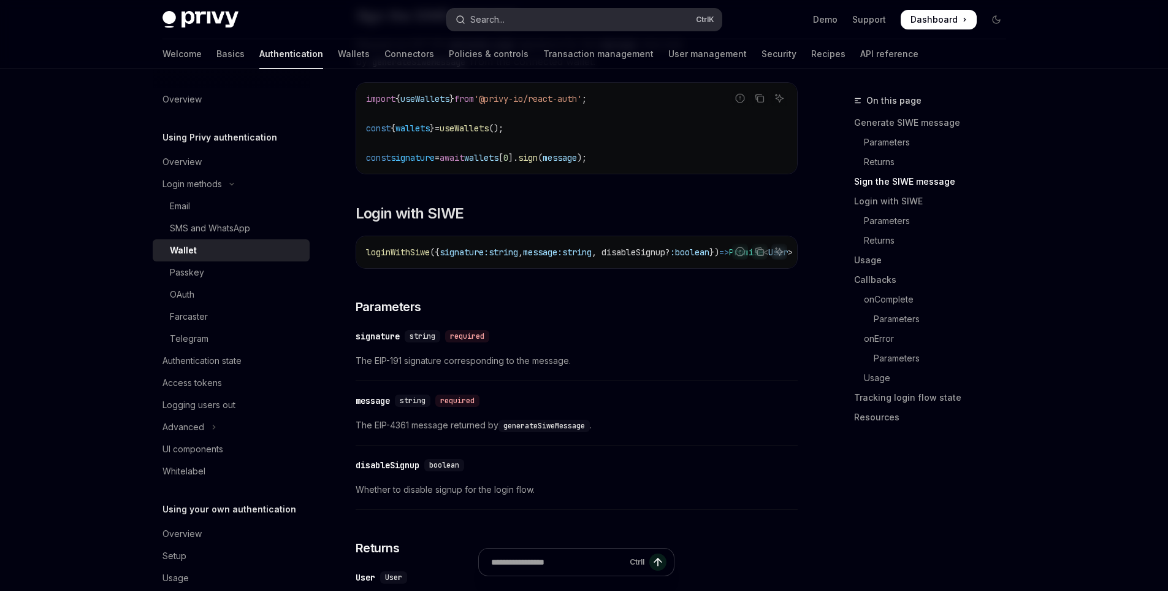
click at [527, 22] on button "Search... Ctrl K" at bounding box center [584, 20] width 275 height 22
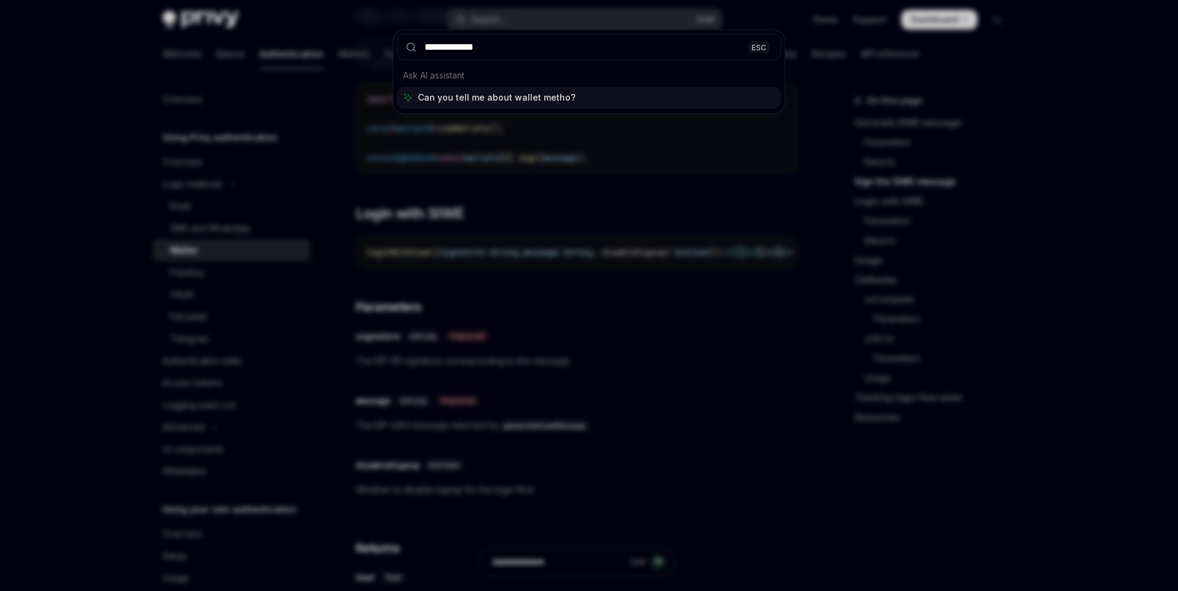
type input "**********"
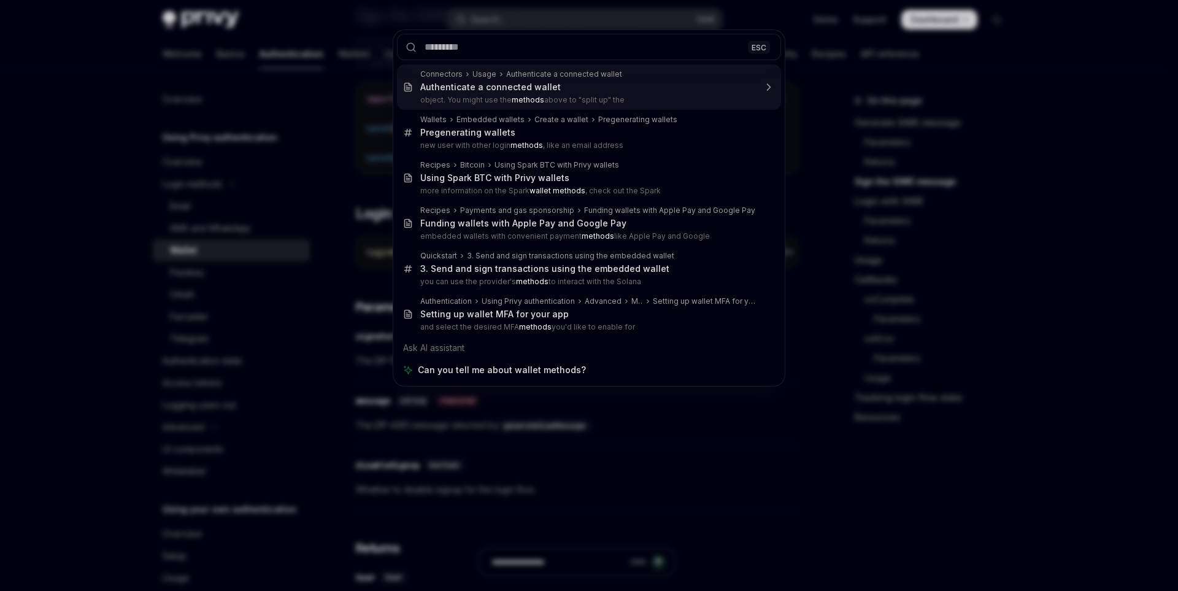
type textarea "*"
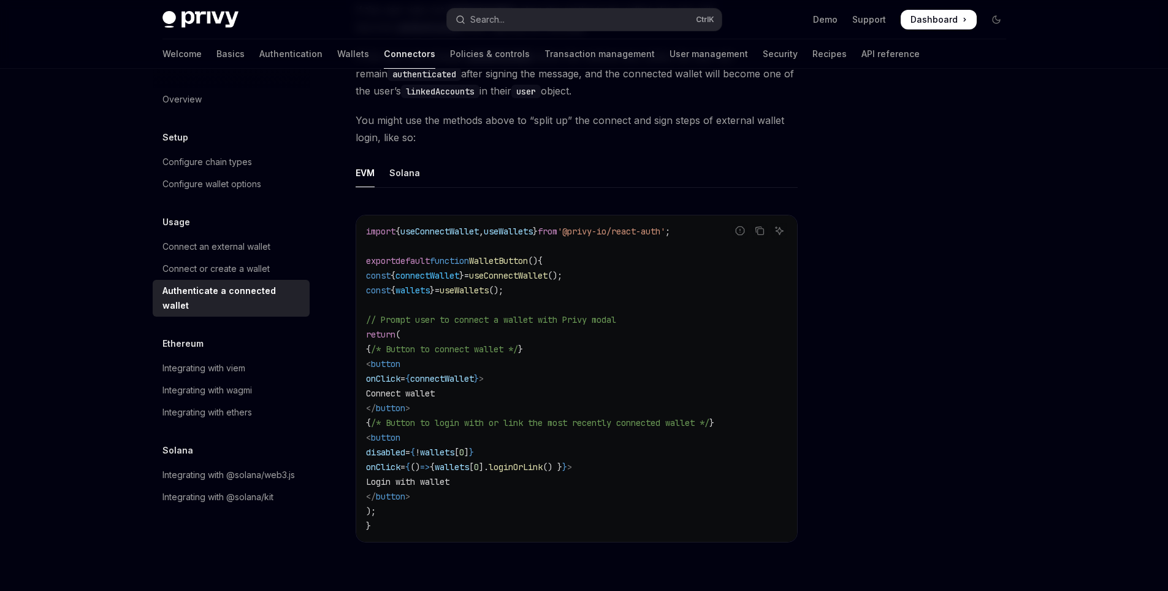
scroll to position [721, 0]
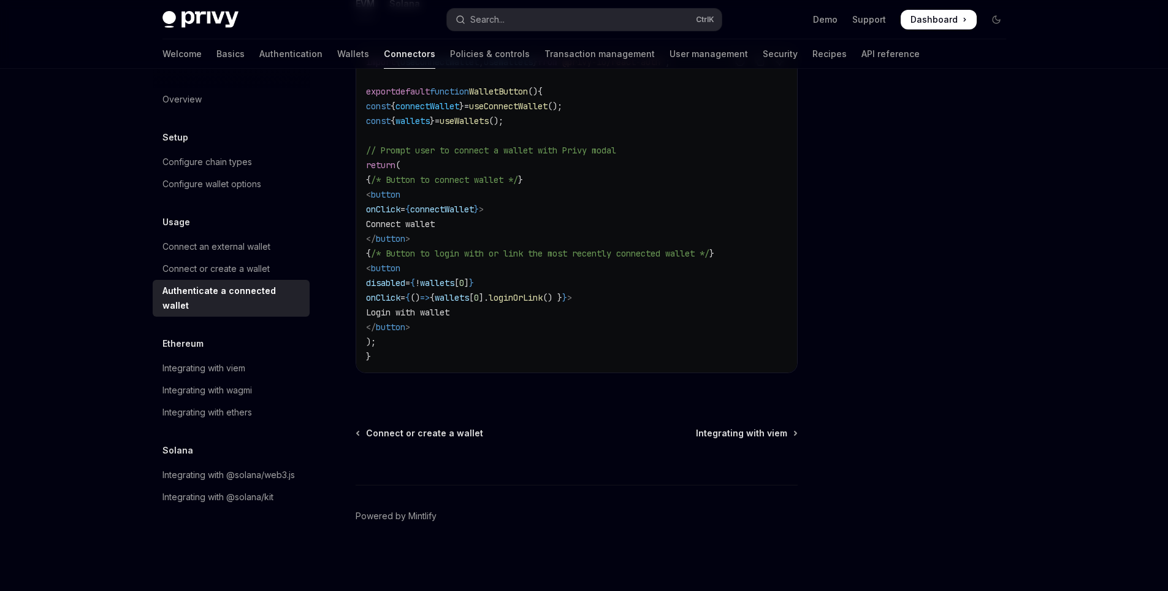
click at [741, 432] on div "WE VALUE YOUR PRIVACY This site uses cookies and related technologies, as descr…" at bounding box center [558, 490] width 780 height 151
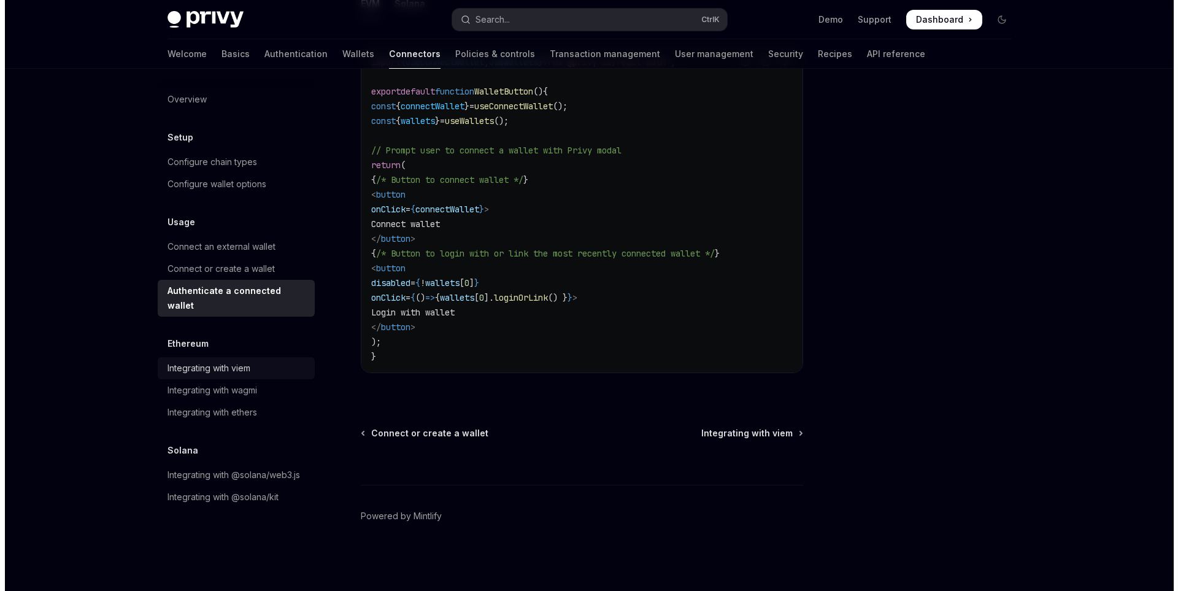
scroll to position [660, 0]
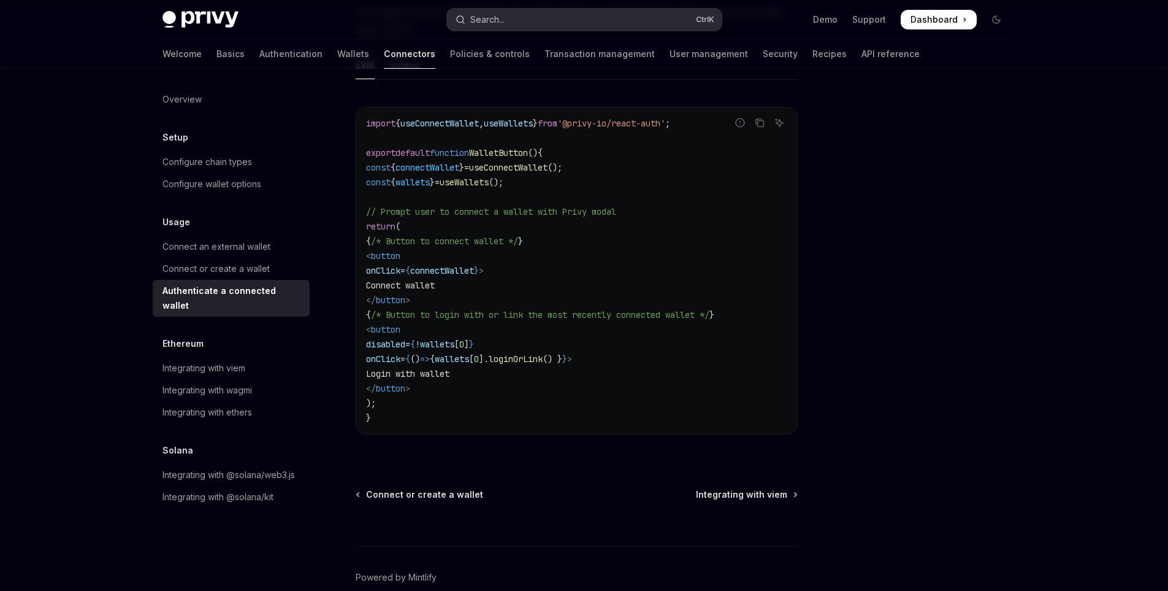
click at [466, 19] on div "Search..." at bounding box center [480, 19] width 49 height 15
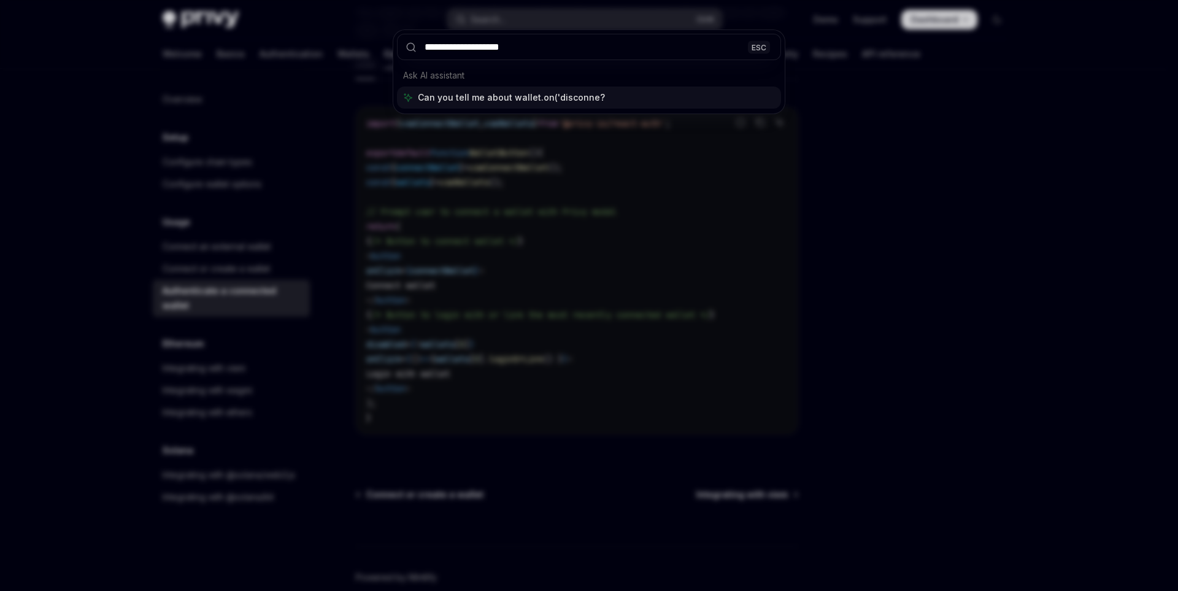
type input "**********"
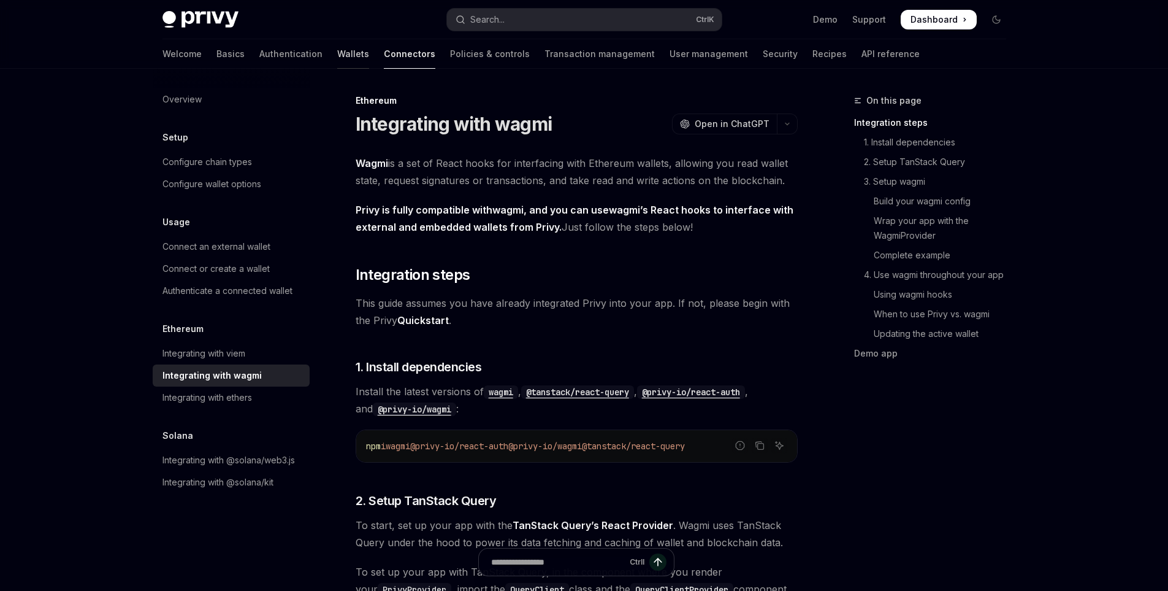
click at [337, 50] on link "Wallets" at bounding box center [353, 53] width 32 height 29
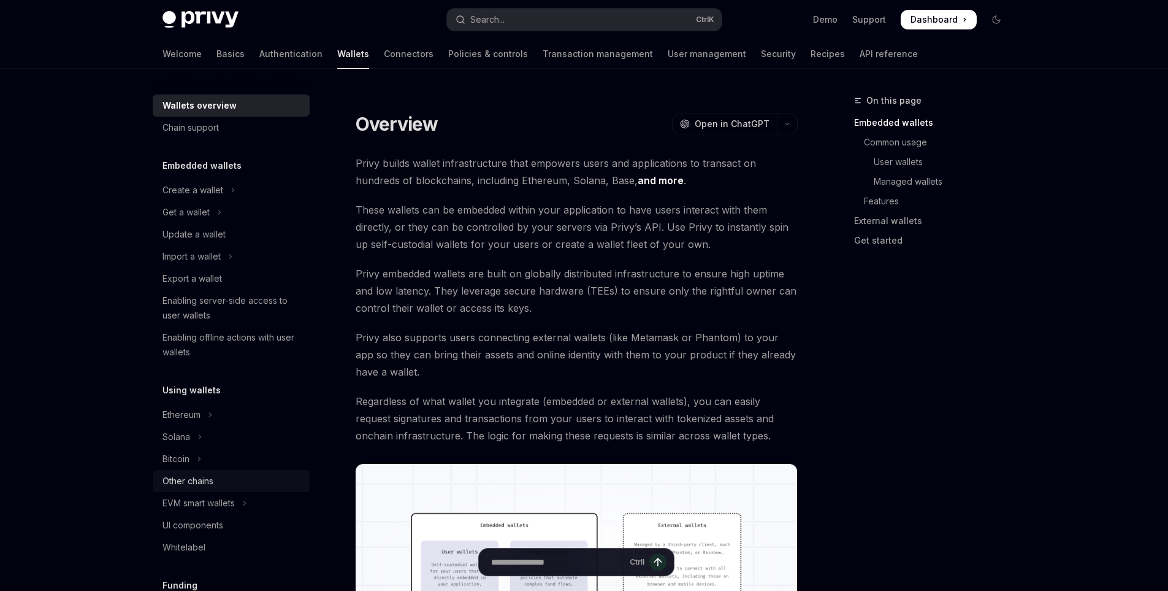
scroll to position [123, 0]
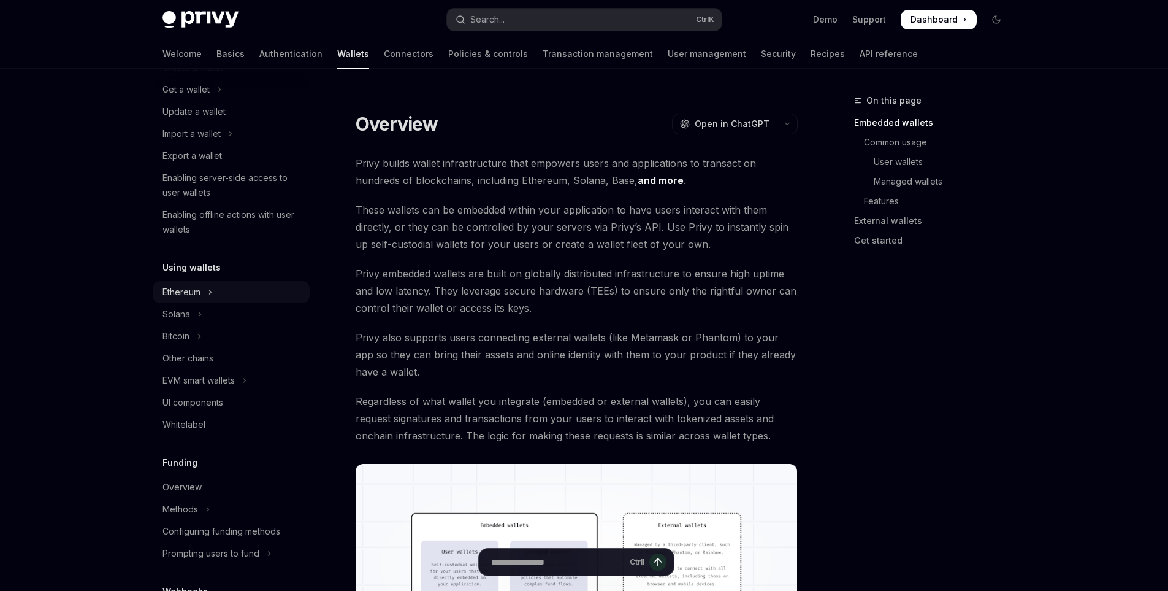
click at [194, 292] on div "Ethereum" at bounding box center [182, 292] width 38 height 15
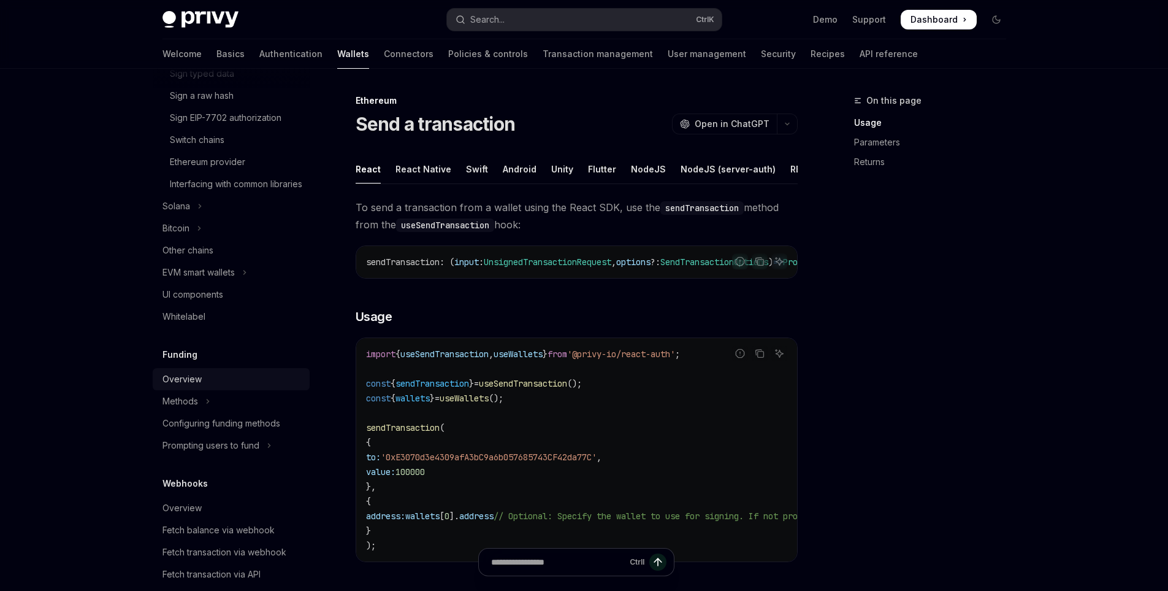
scroll to position [491, 0]
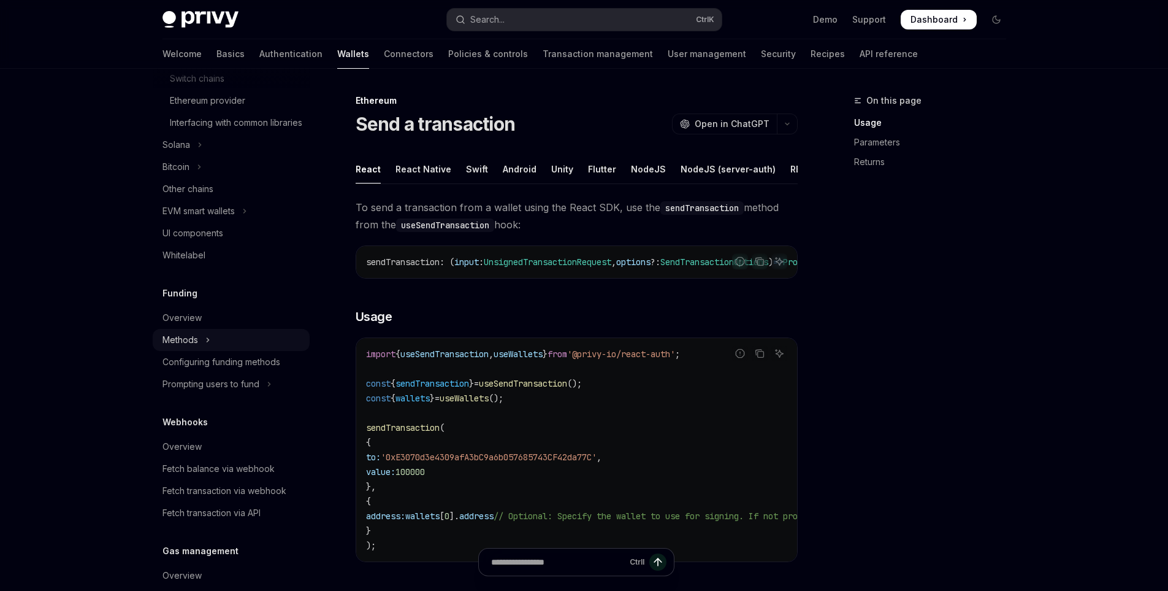
drag, startPoint x: 204, startPoint y: 351, endPoint x: 210, endPoint y: 365, distance: 15.1
click at [204, 351] on button "Methods" at bounding box center [231, 340] width 157 height 22
type textarea "*"
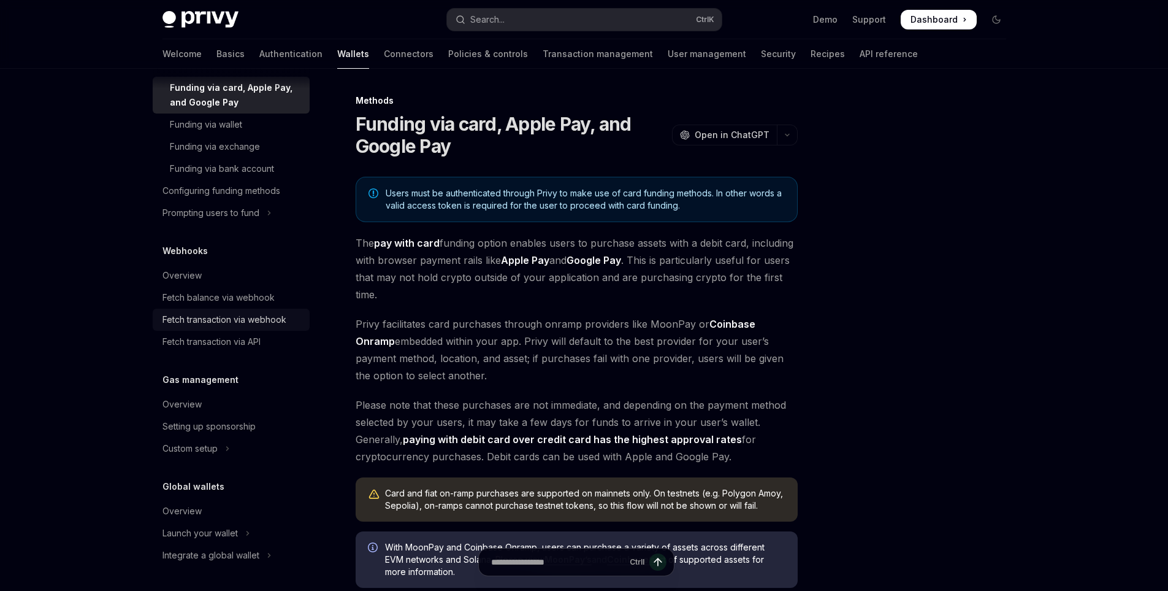
scroll to position [184, 0]
